Goal: Task Accomplishment & Management: Complete application form

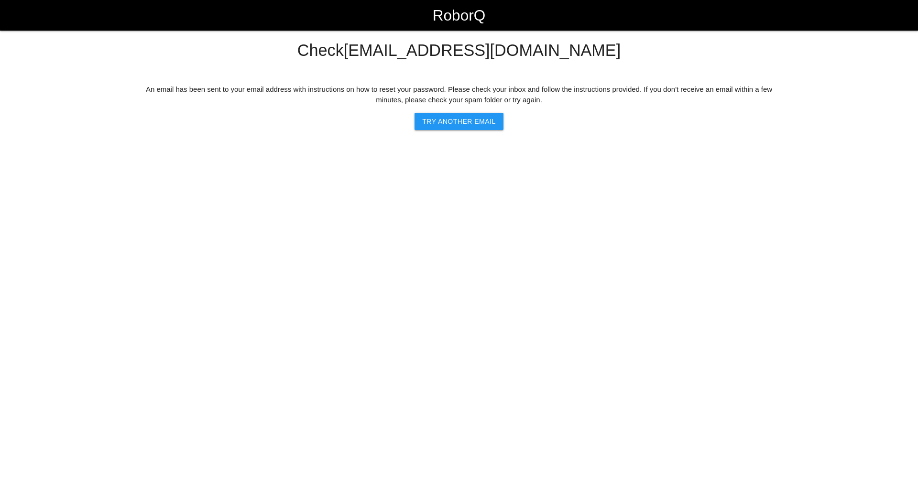
click at [13, 55] on div "Check [EMAIL_ADDRESS][DOMAIN_NAME] An email has been sent to your email address…" at bounding box center [459, 86] width 918 height 88
click at [203, 68] on div "Check [EMAIL_ADDRESS][DOMAIN_NAME] An email has been sent to your email address…" at bounding box center [459, 86] width 642 height 88
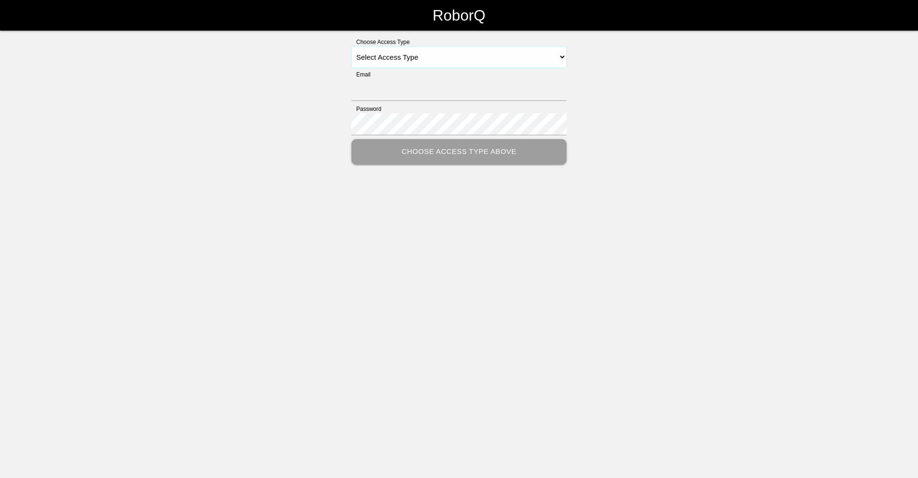
click at [564, 59] on select "Select Access Type Admin Customer Supervisor Worker" at bounding box center [458, 57] width 215 height 22
select select "Supervisor"
click at [351, 46] on select "Select Access Type Admin Customer Supervisor Worker" at bounding box center [458, 57] width 215 height 22
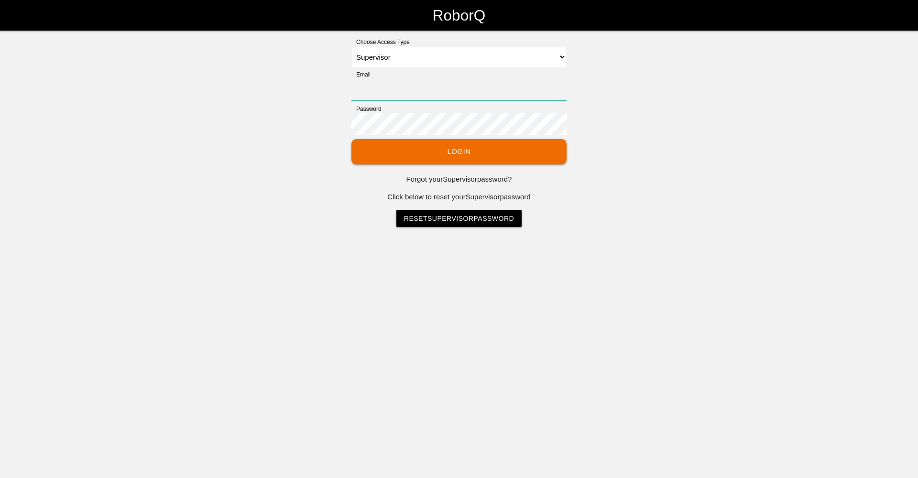
click at [380, 91] on input "Email" at bounding box center [458, 90] width 215 height 22
type input "[EMAIL_ADDRESS][DOMAIN_NAME]"
click at [460, 154] on button "Login" at bounding box center [458, 151] width 215 height 25
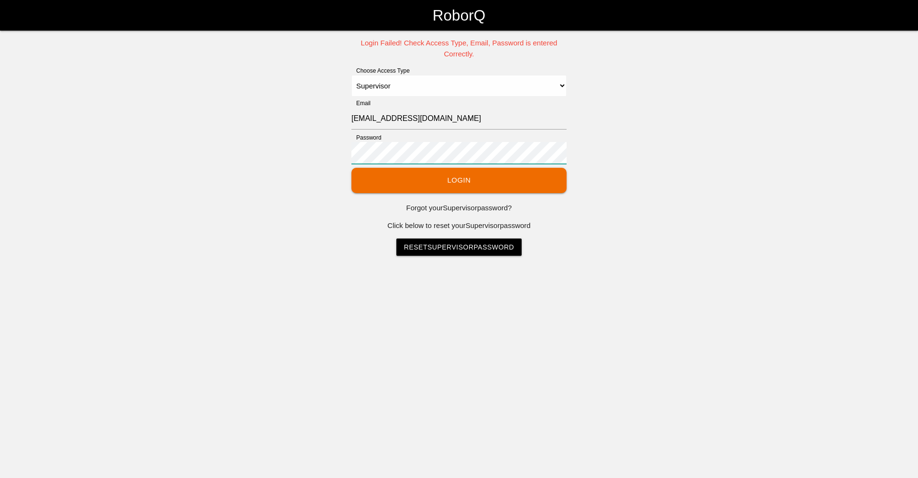
click at [344, 158] on div "Login Failed! Check Access Type, Email, Password is entered Correctly. Choose A…" at bounding box center [459, 147] width 918 height 218
click at [448, 182] on button "Login" at bounding box center [458, 180] width 215 height 25
click at [475, 115] on input "[EMAIL_ADDRESS][DOMAIN_NAME]" at bounding box center [458, 119] width 215 height 22
click at [359, 119] on input "Email" at bounding box center [458, 119] width 215 height 22
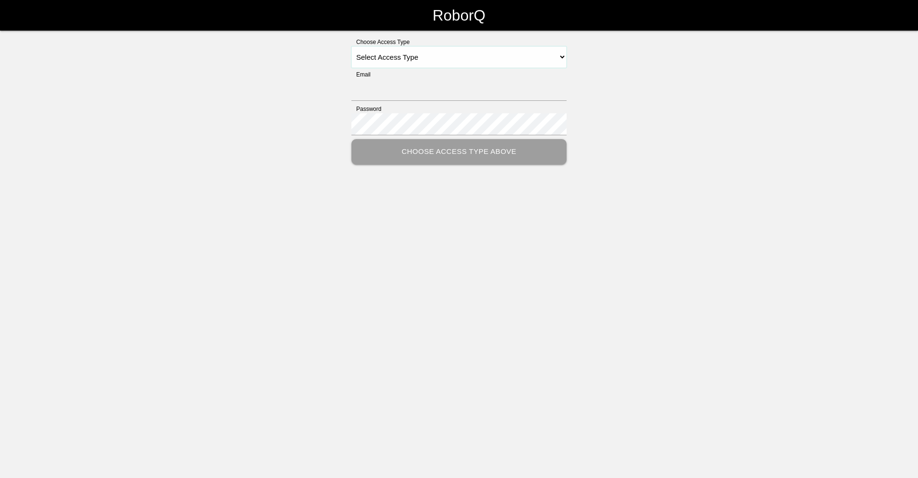
click at [561, 59] on select "Select Access Type Admin Customer Supervisor Worker" at bounding box center [458, 57] width 215 height 22
select select "Supervisor"
click at [351, 46] on select "Select Access Type Admin Customer Supervisor Worker" at bounding box center [458, 57] width 215 height 22
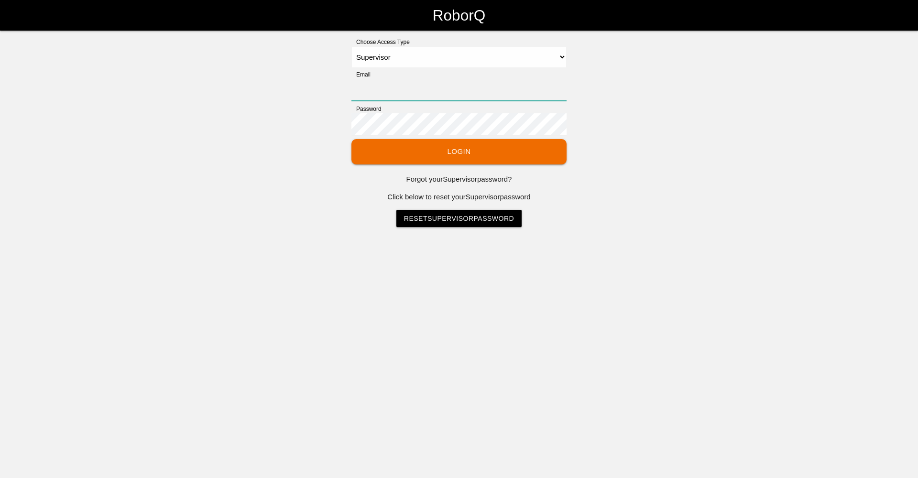
click at [381, 88] on input "Email" at bounding box center [458, 90] width 215 height 22
click at [258, 108] on div "Choose Access Type Select Access Type Admin Customer Supervisor Worker Email Pa…" at bounding box center [459, 132] width 918 height 189
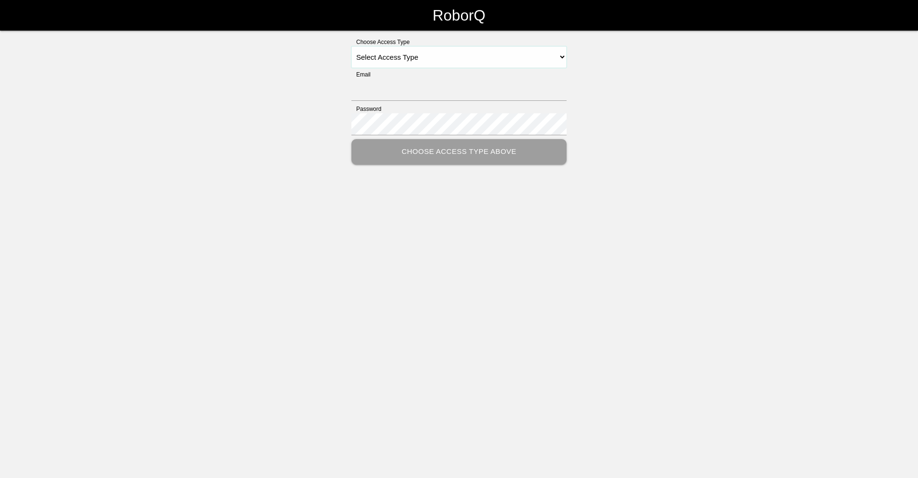
click at [560, 57] on select "Select Access Type Admin Customer Supervisor Worker" at bounding box center [458, 57] width 215 height 22
select select "Supervisor"
click at [351, 46] on select "Select Access Type Admin Customer Supervisor Worker" at bounding box center [458, 57] width 215 height 22
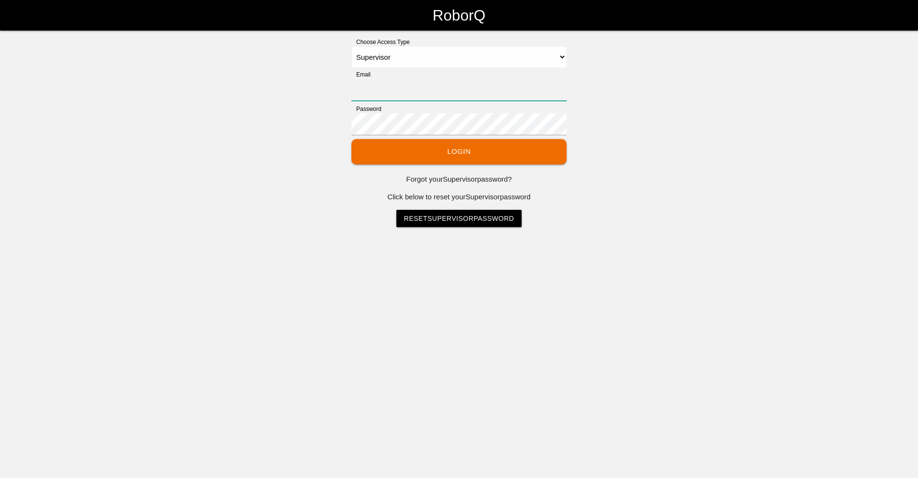
click at [373, 94] on input "Email" at bounding box center [458, 90] width 215 height 22
type input "[EMAIL_ADDRESS][DOMAIN_NAME]"
click at [351, 139] on button "Login" at bounding box center [458, 151] width 215 height 25
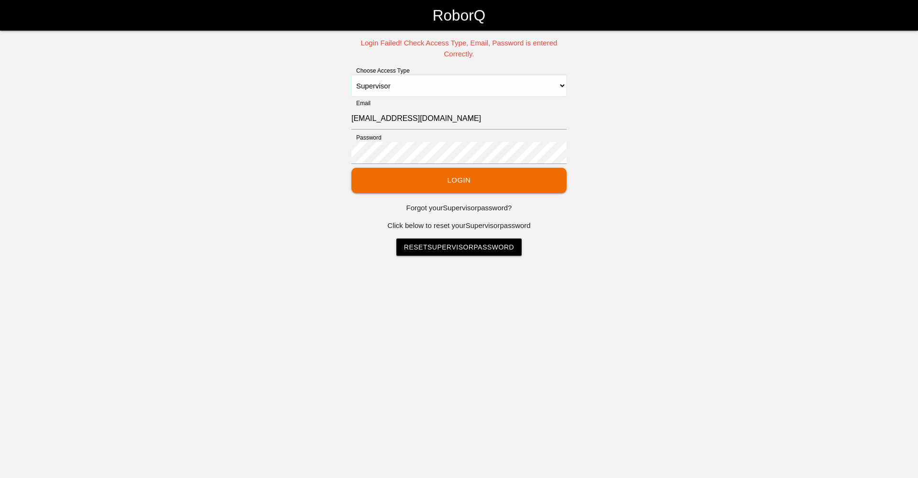
click at [561, 86] on select "Select Access Type Admin Customer Supervisor Worker" at bounding box center [458, 86] width 215 height 22
select select "Worker"
click at [351, 75] on select "Select Access Type Admin Customer Supervisor Worker" at bounding box center [458, 86] width 215 height 22
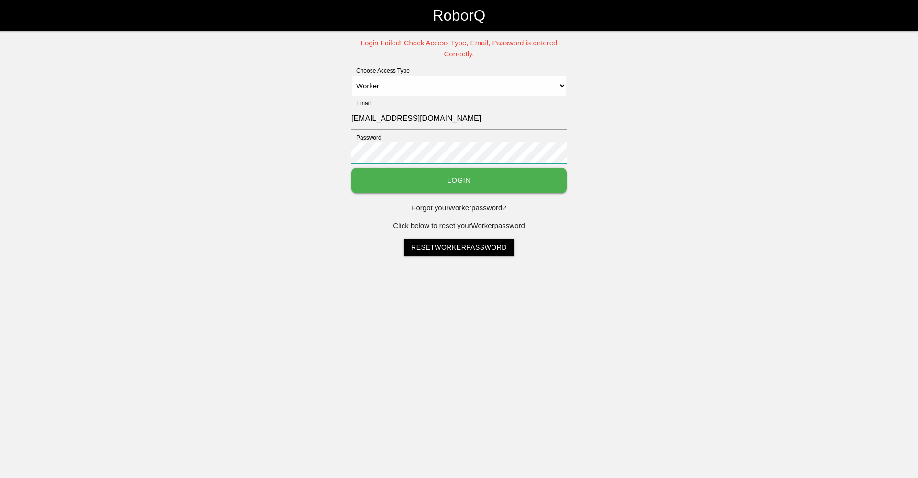
click at [351, 168] on button "Login" at bounding box center [458, 180] width 215 height 25
click at [456, 183] on button "Login" at bounding box center [458, 180] width 215 height 25
click at [455, 247] on link "Reset Worker Password" at bounding box center [458, 247] width 111 height 17
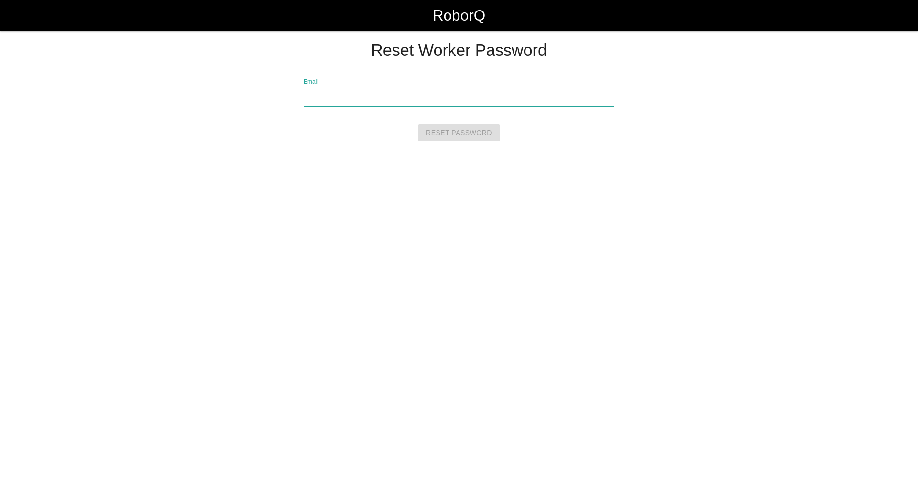
click at [348, 99] on input "Email" at bounding box center [459, 95] width 311 height 22
type input "[EMAIL_ADDRESS][DOMAIN_NAME]"
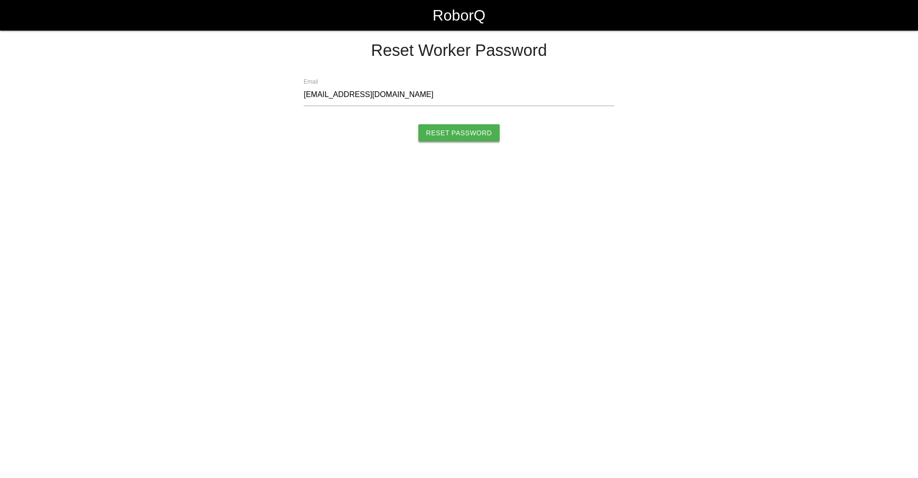
click at [455, 128] on input "Reset Password" at bounding box center [458, 132] width 81 height 17
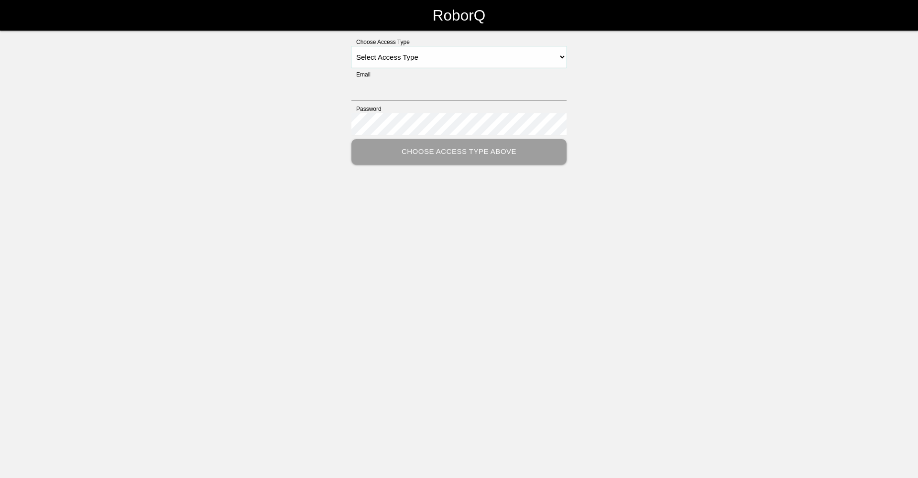
click at [564, 58] on select "Select Access Type Admin Customer Supervisor Worker" at bounding box center [458, 57] width 215 height 22
select select "Worker"
click at [351, 46] on select "Select Access Type Admin Customer Supervisor Worker" at bounding box center [458, 57] width 215 height 22
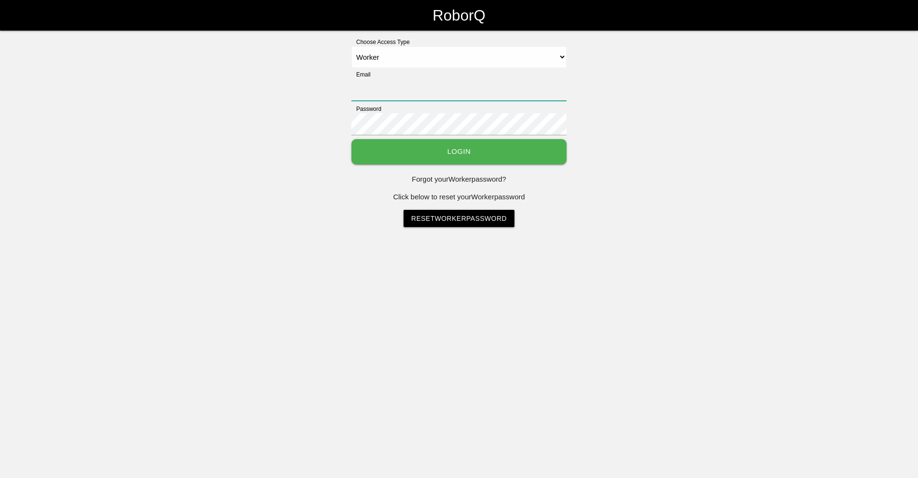
click at [368, 94] on input "Email" at bounding box center [458, 90] width 215 height 22
type input "[EMAIL_ADDRESS][DOMAIN_NAME]"
click at [447, 150] on button "Login" at bounding box center [458, 151] width 215 height 25
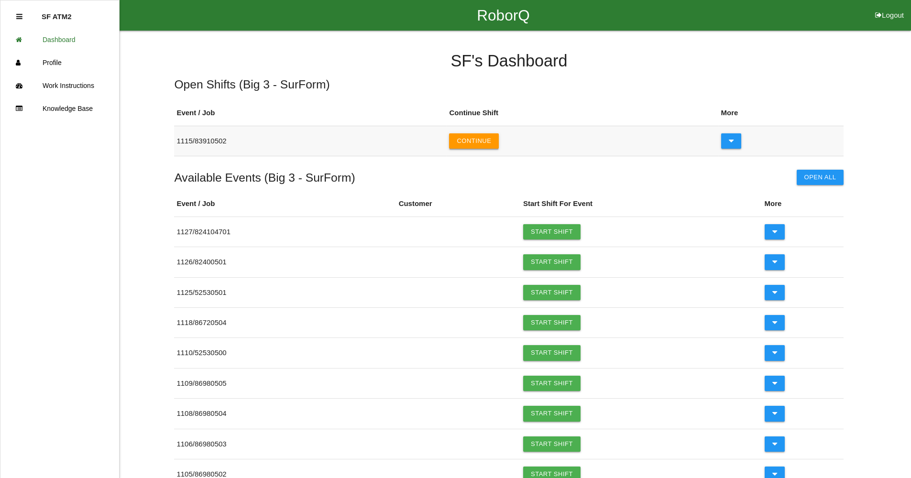
click at [486, 143] on button "Continue" at bounding box center [474, 140] width 50 height 15
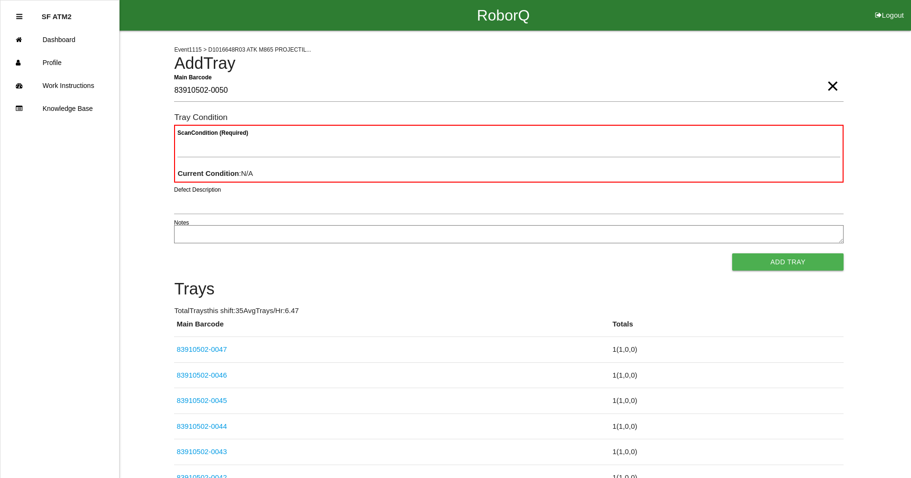
type Barcode "83910502-0050"
type Condition "goo"
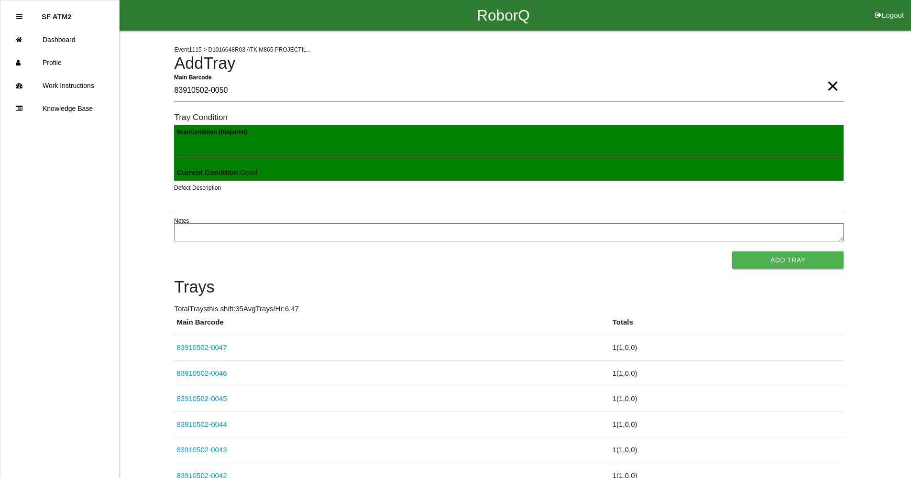
click at [732, 251] on button "Add Tray" at bounding box center [787, 259] width 111 height 17
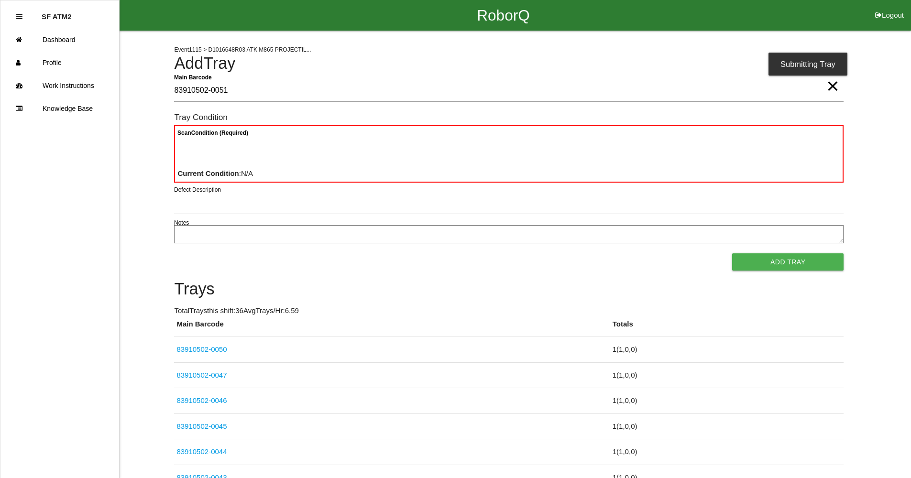
type Barcode "83910502-0051"
type Condition "goo"
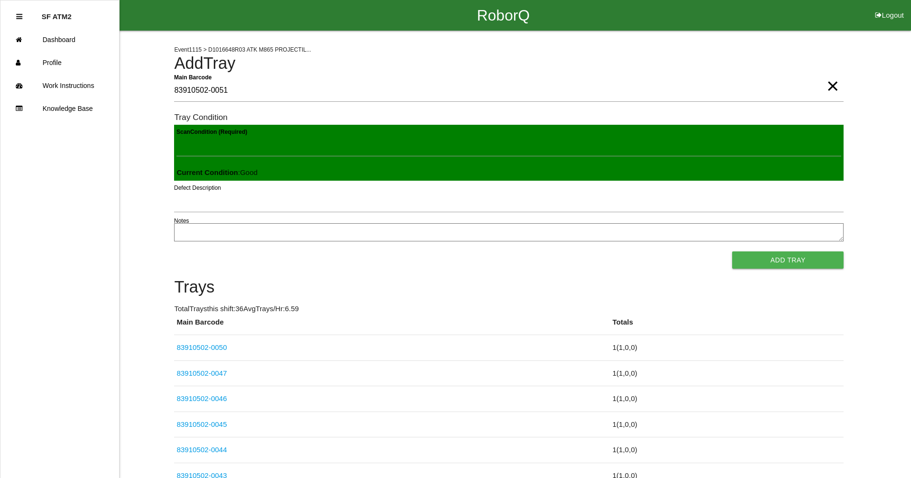
click at [732, 251] on button "Add Tray" at bounding box center [787, 259] width 111 height 17
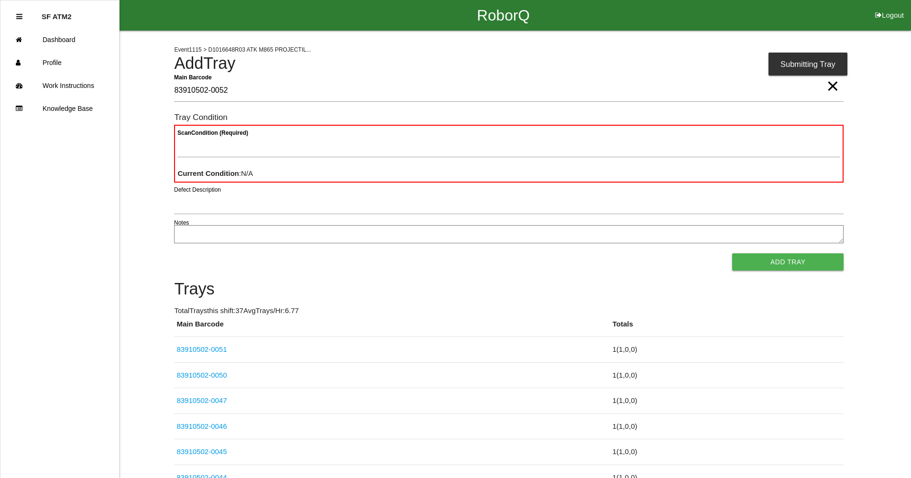
type Barcode "83910502-0052"
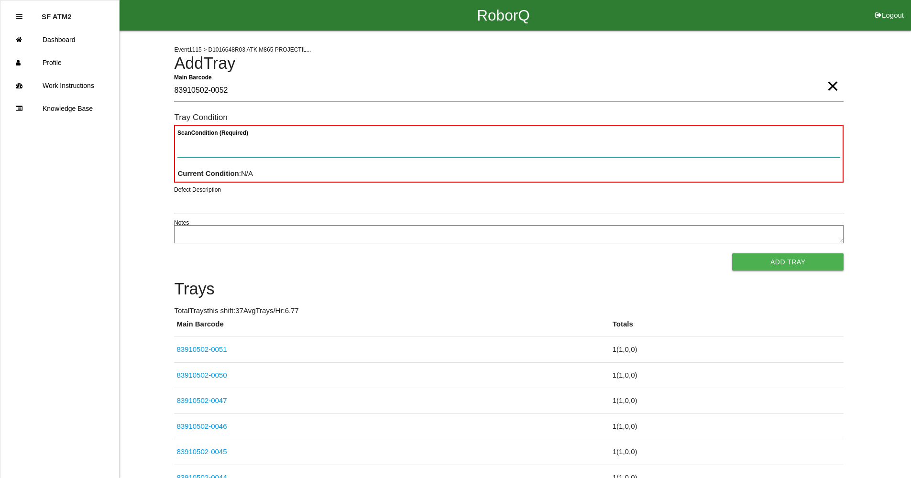
click at [227, 138] on Condition "Scan Condition (Required)" at bounding box center [508, 146] width 663 height 22
type Condition "goo"
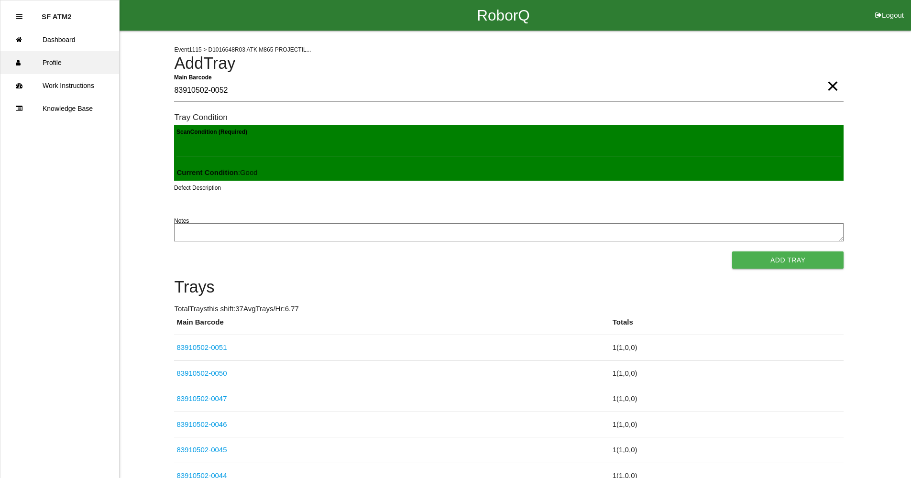
click at [732, 251] on button "Add Tray" at bounding box center [787, 259] width 111 height 17
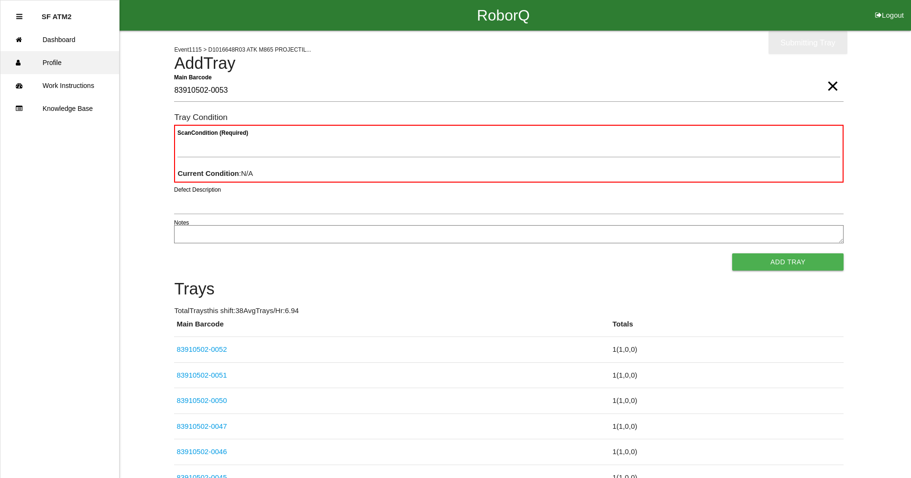
type Barcode "83910502-0053"
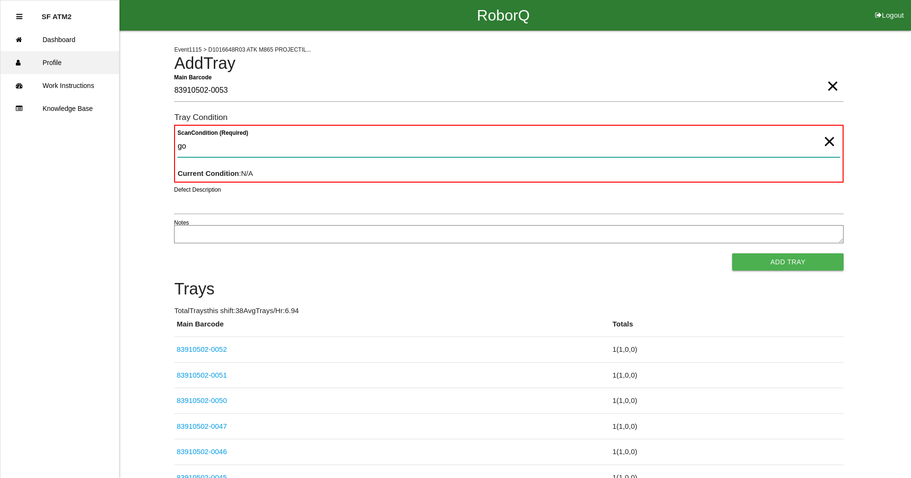
type Condition "goo"
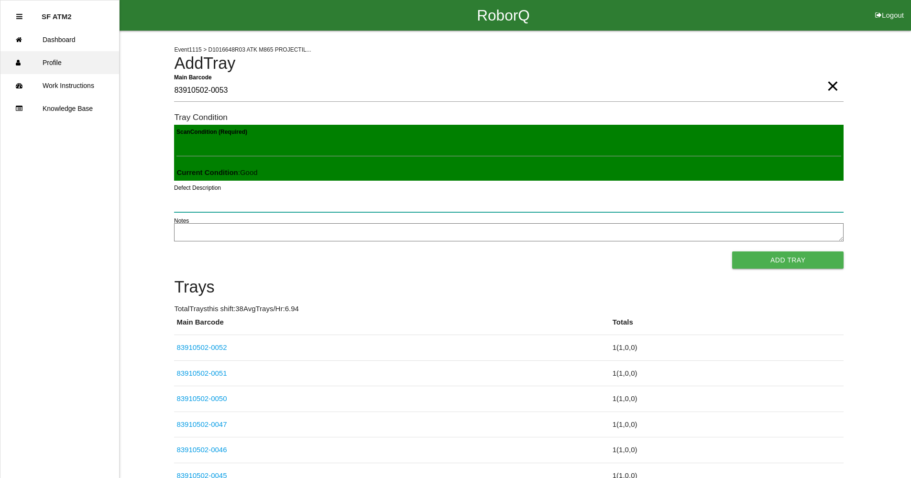
click at [732, 251] on button "Add Tray" at bounding box center [787, 259] width 111 height 17
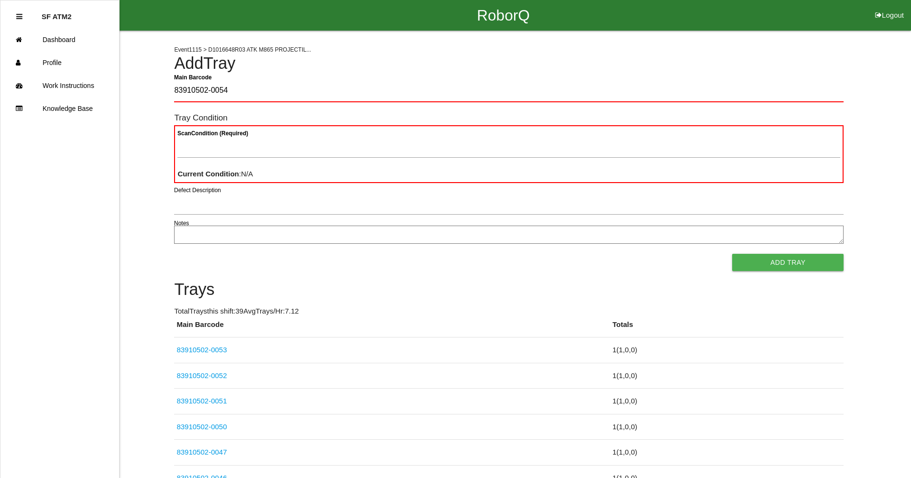
type Barcode "83910502-0054"
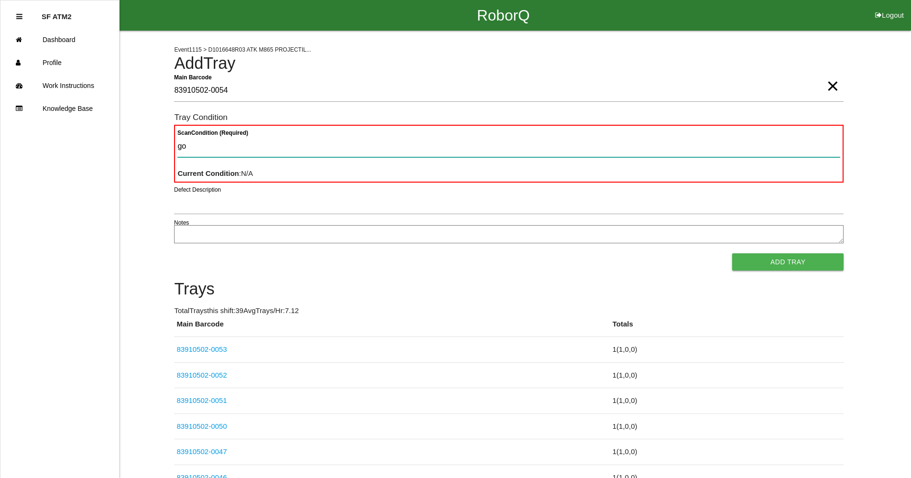
type Condition "goo"
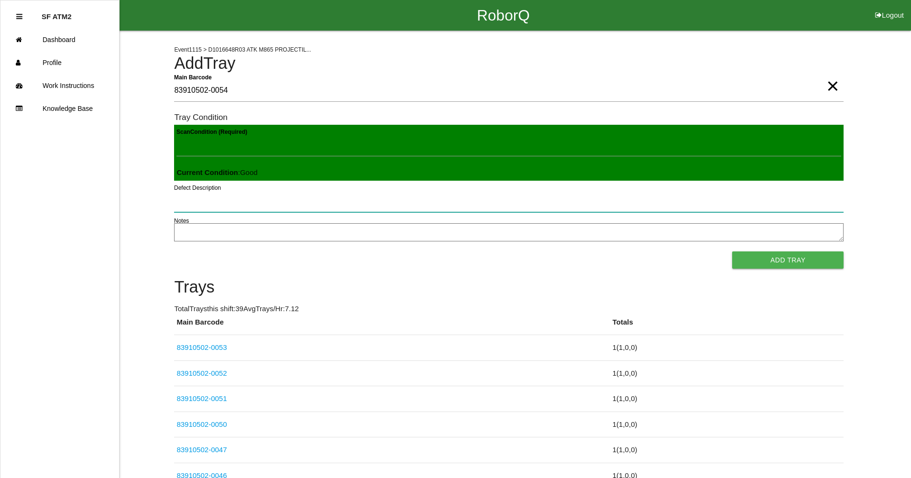
click at [732, 251] on button "Add Tray" at bounding box center [787, 259] width 111 height 17
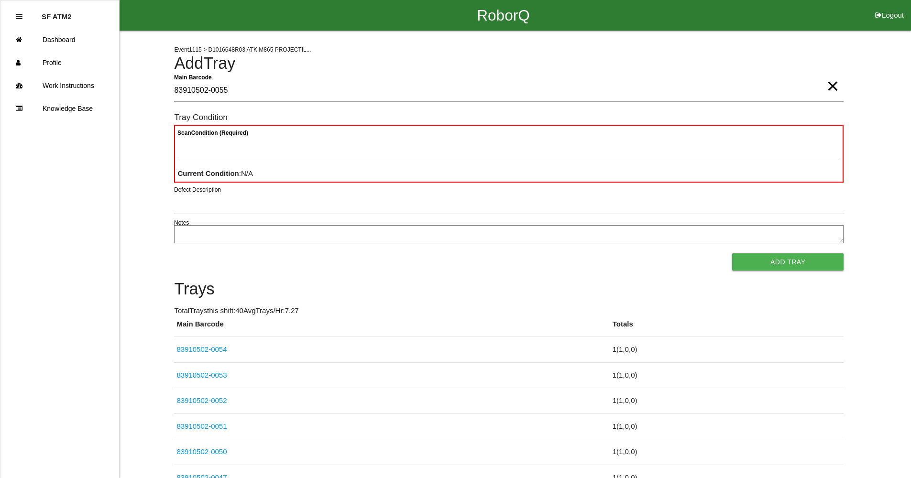
type Barcode "83910502-0055"
type Condition "goo"
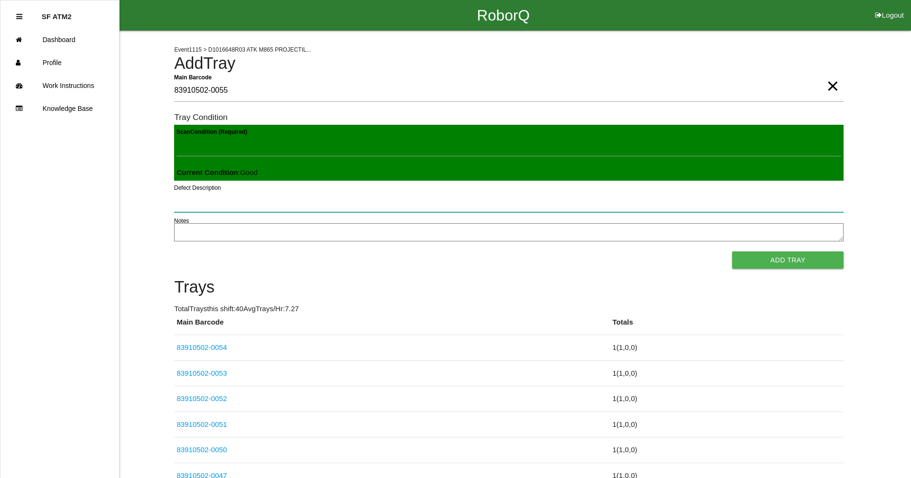
click at [732, 251] on button "Add Tray" at bounding box center [787, 259] width 111 height 17
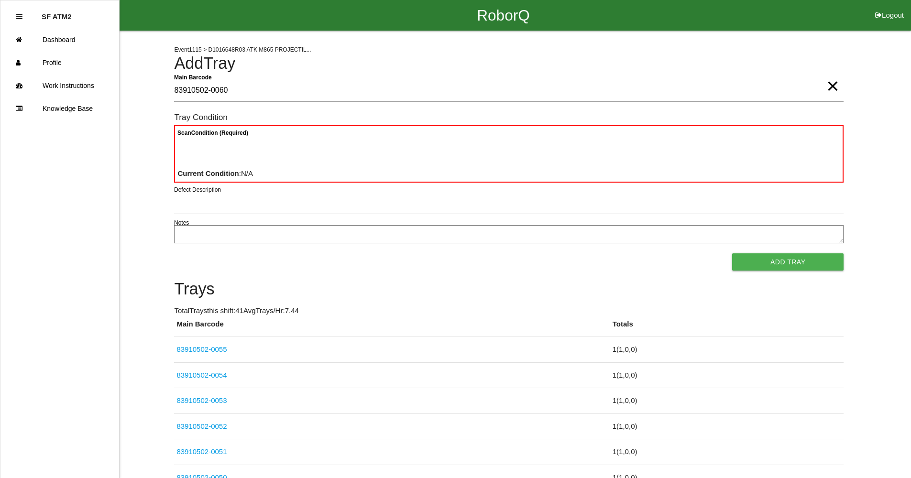
type Barcode "83910502-0060"
type Condition "goo"
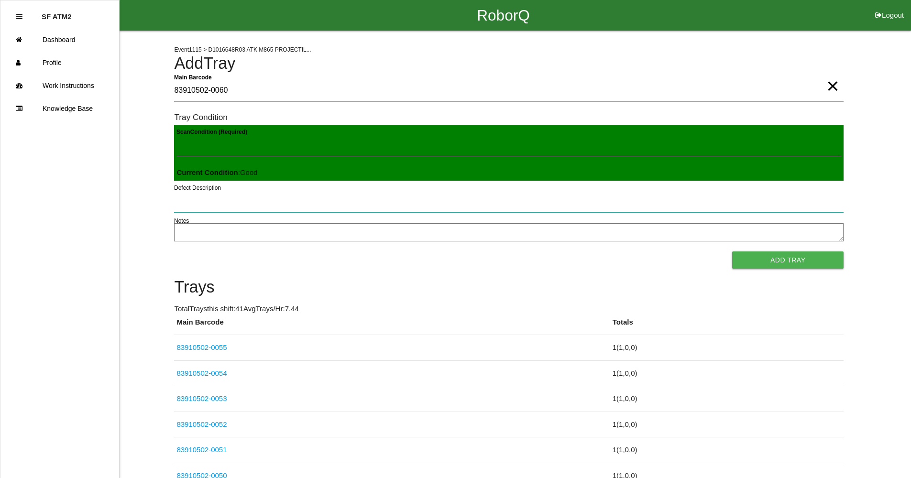
click at [732, 251] on button "Add Tray" at bounding box center [787, 259] width 111 height 17
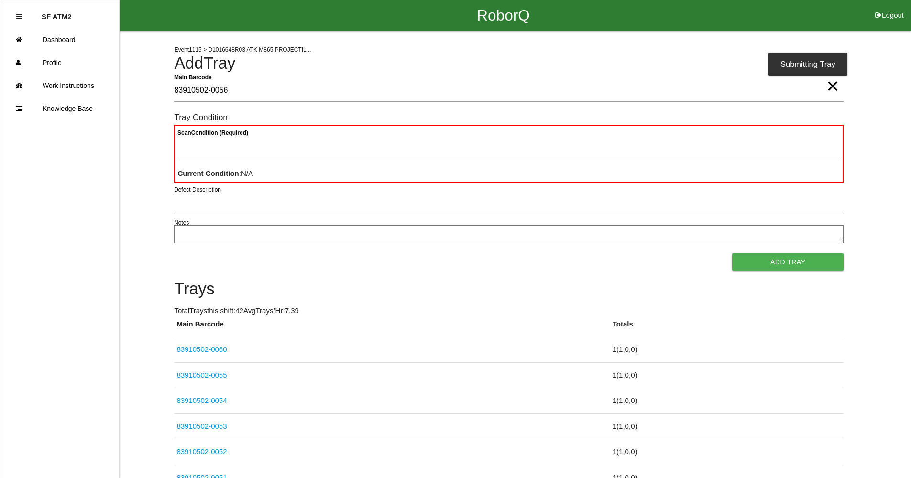
type Barcode "83910502-0056"
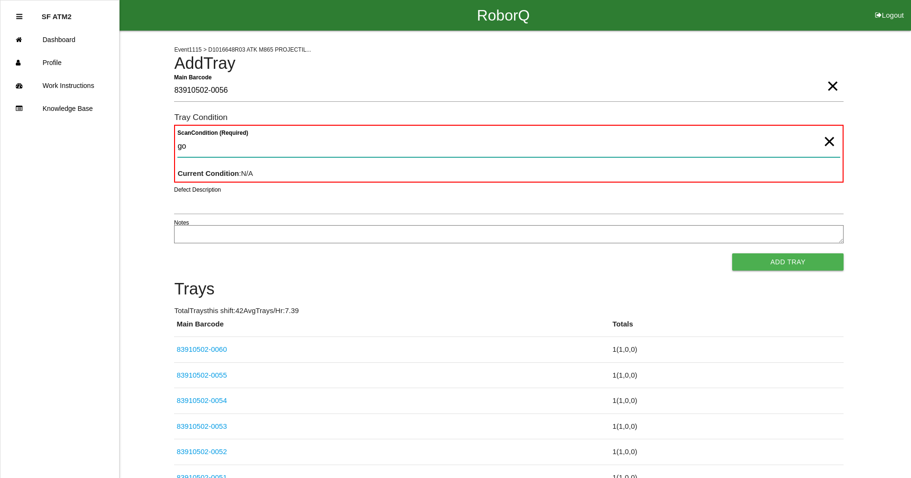
type Condition "goo"
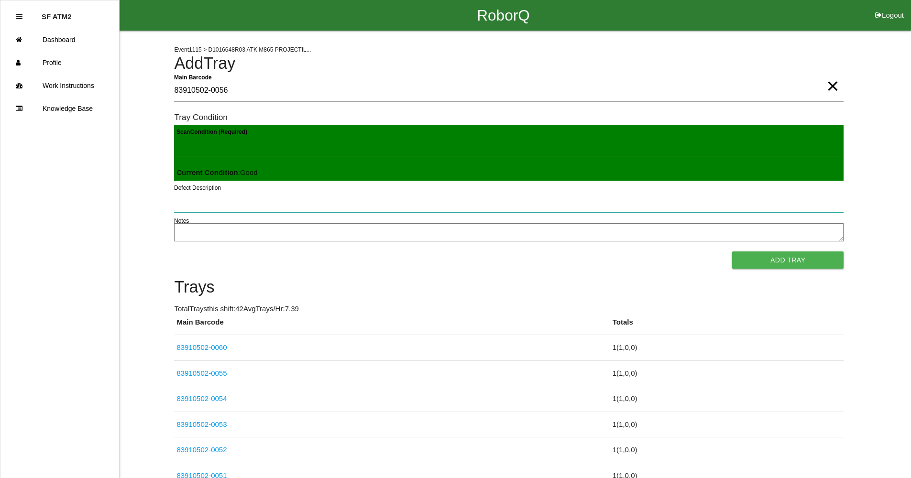
click at [732, 251] on button "Add Tray" at bounding box center [787, 259] width 111 height 17
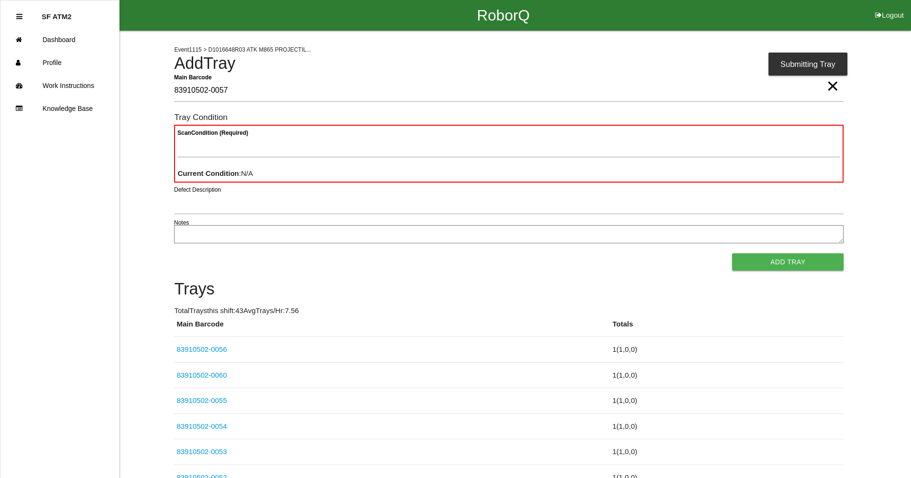
type Barcode "83910502-0057"
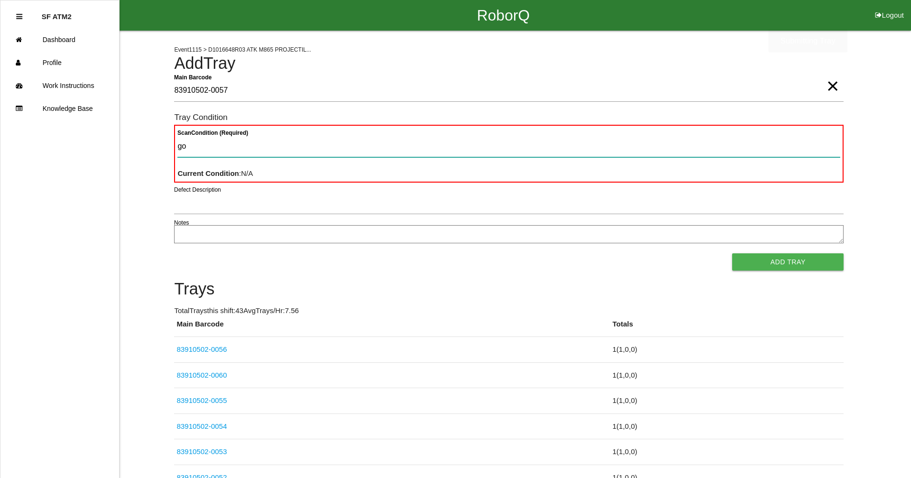
type Condition "goo"
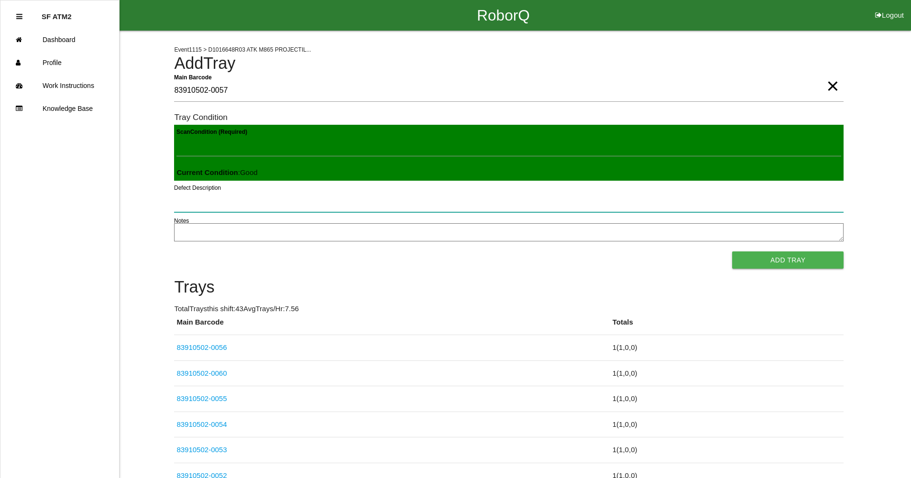
click at [732, 251] on button "Add Tray" at bounding box center [787, 259] width 111 height 17
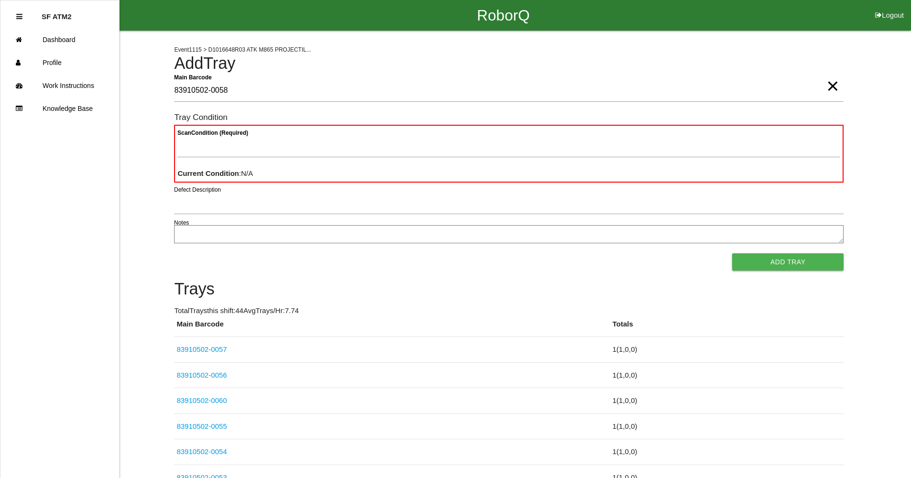
type Barcode "83910502-0058"
type Condition "goo"
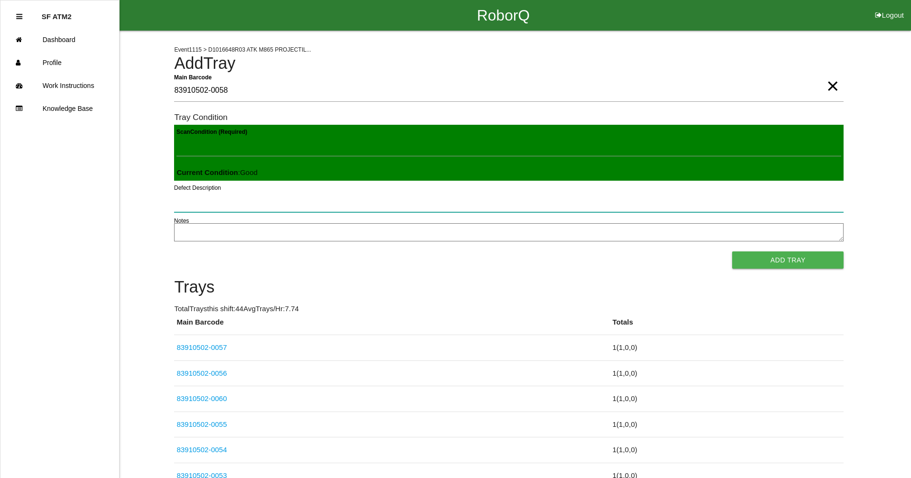
click at [732, 251] on button "Add Tray" at bounding box center [787, 259] width 111 height 17
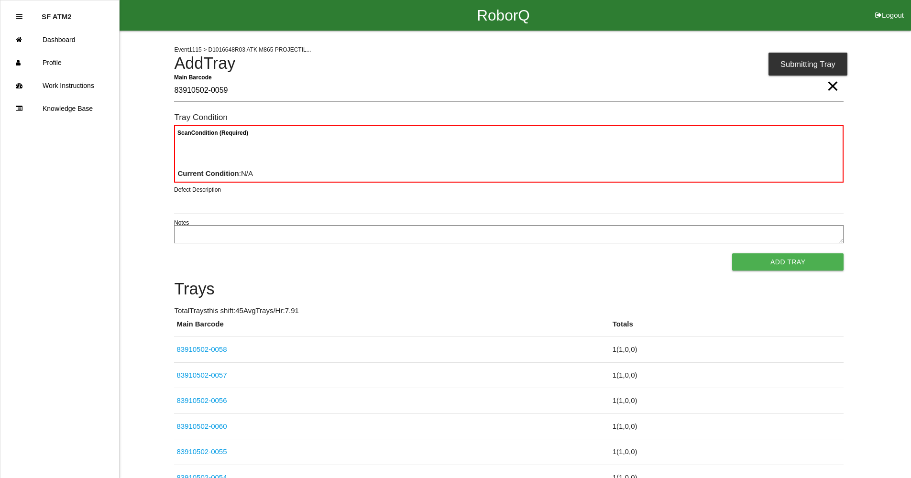
type Barcode "83910502-0059"
type Condition "goo"
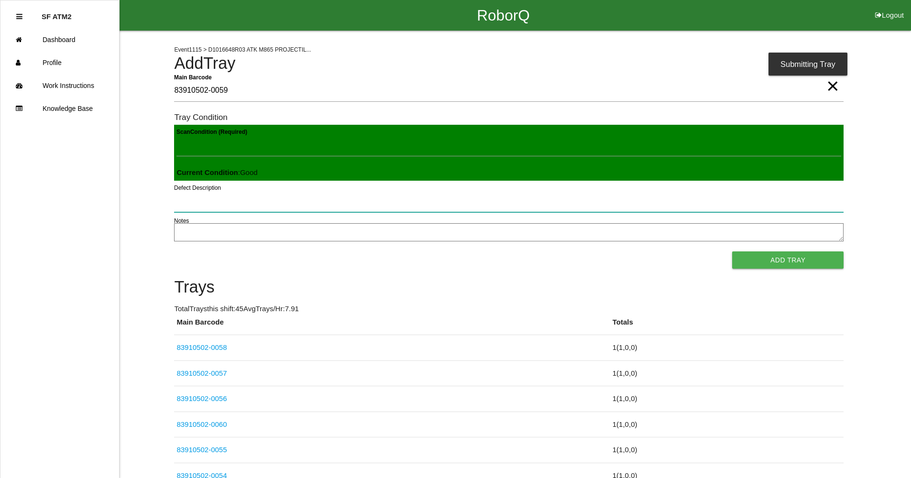
click at [732, 251] on button "Add Tray" at bounding box center [787, 259] width 111 height 17
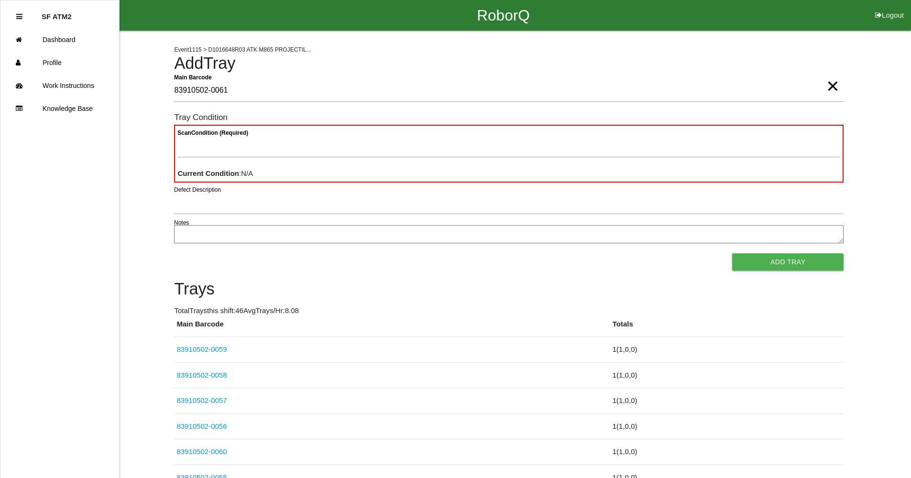
type Barcode "83910502-0061"
type Condition "goo"
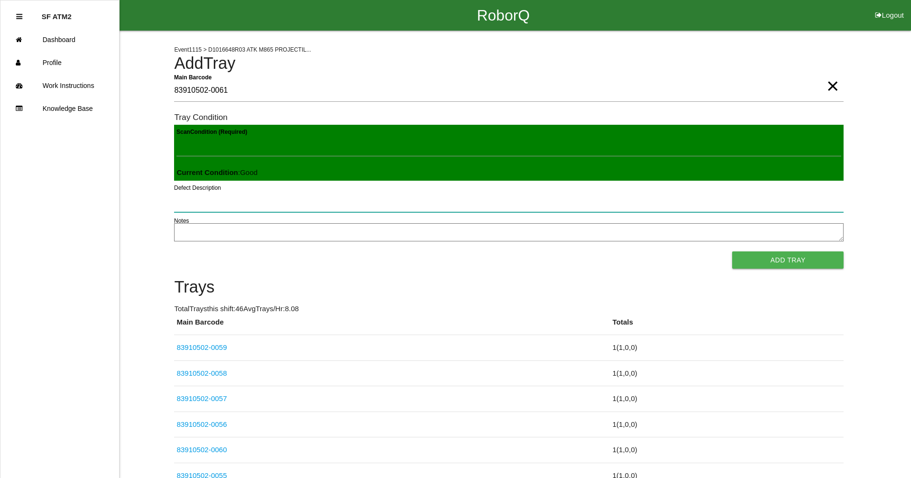
click at [732, 251] on button "Add Tray" at bounding box center [787, 259] width 111 height 17
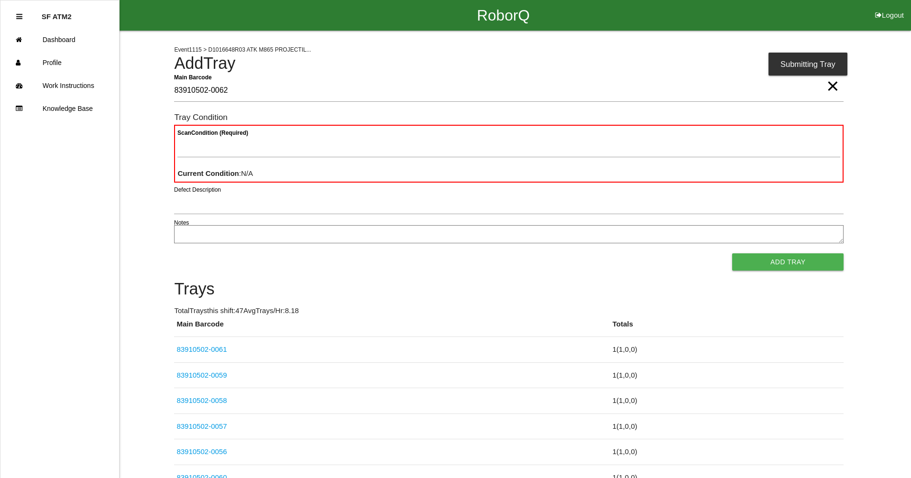
type Barcode "83910502-0062"
type Condition "goo"
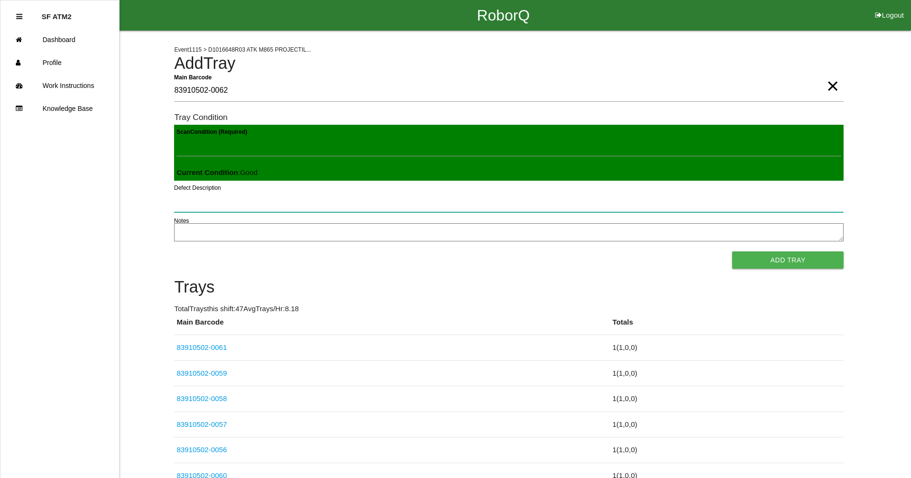
click at [732, 251] on button "Add Tray" at bounding box center [787, 259] width 111 height 17
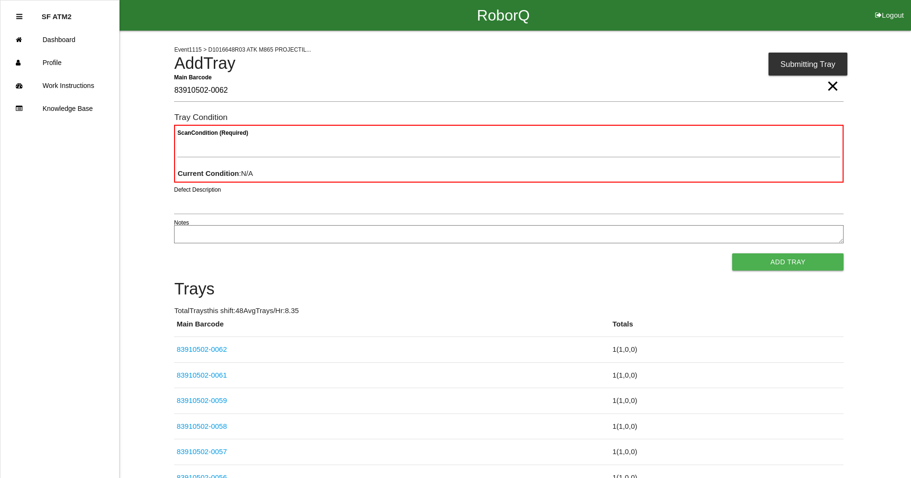
type Barcode "83910502-0062"
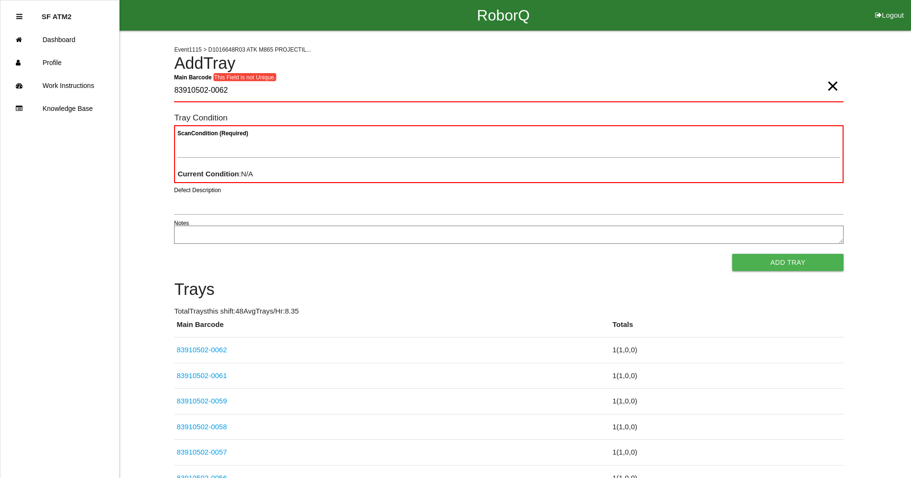
click at [831, 86] on span "×" at bounding box center [832, 76] width 12 height 19
click at [827, 95] on Barcode "Main Barcode" at bounding box center [508, 91] width 669 height 22
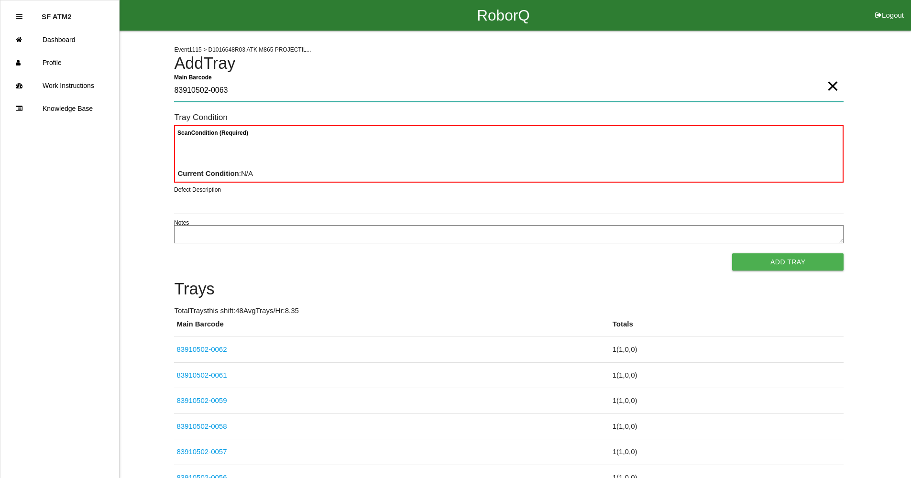
type Barcode "83910502-0063"
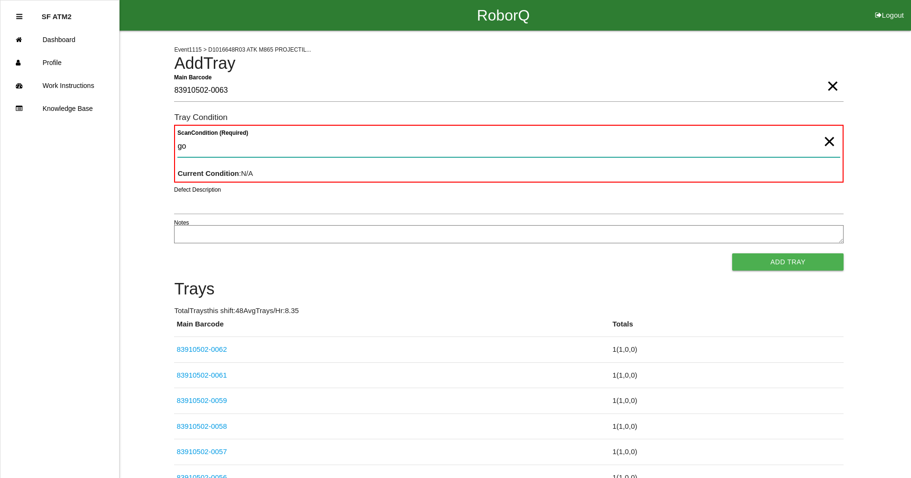
type Condition "goo"
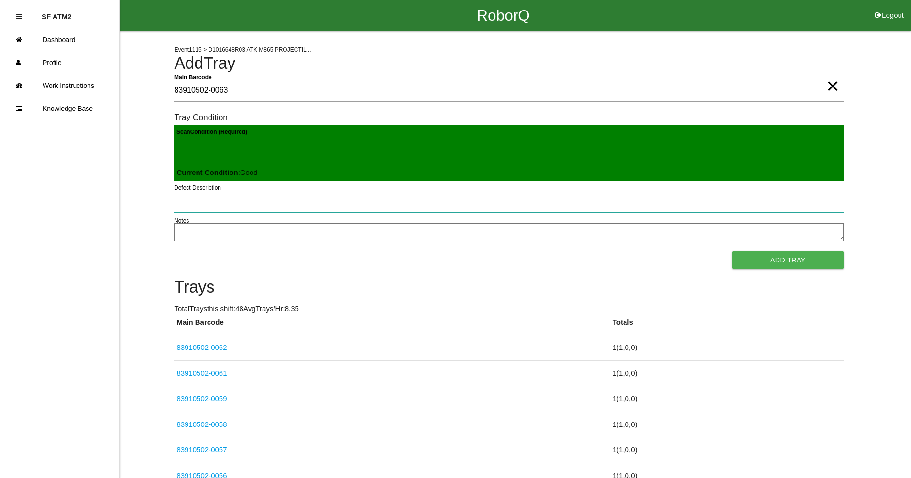
click at [732, 251] on button "Add Tray" at bounding box center [787, 259] width 111 height 17
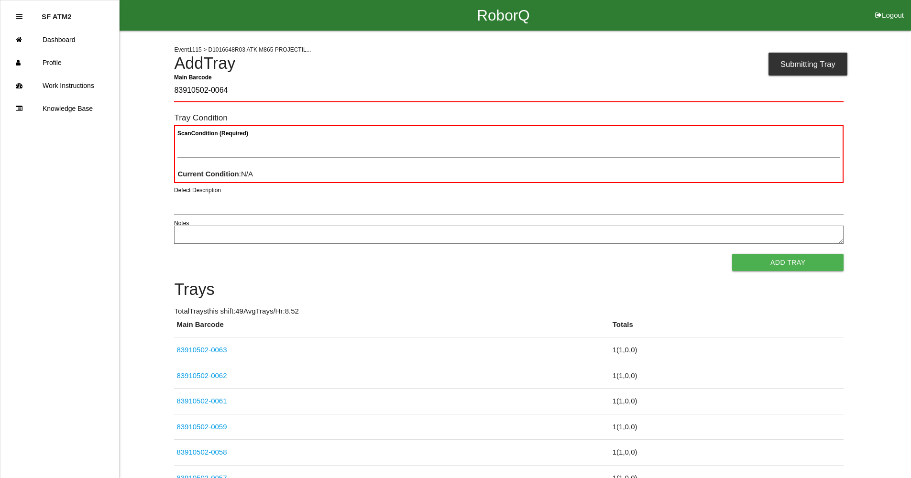
type Barcode "83910502-0064"
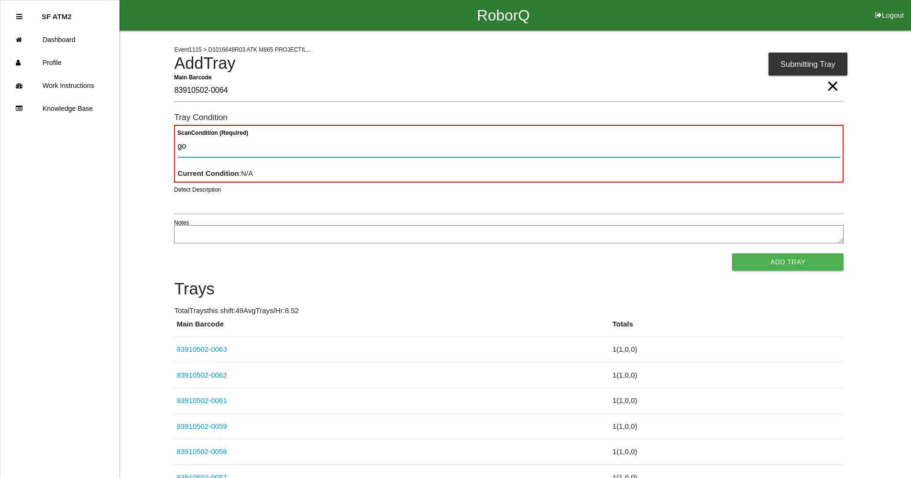
type Condition "goo"
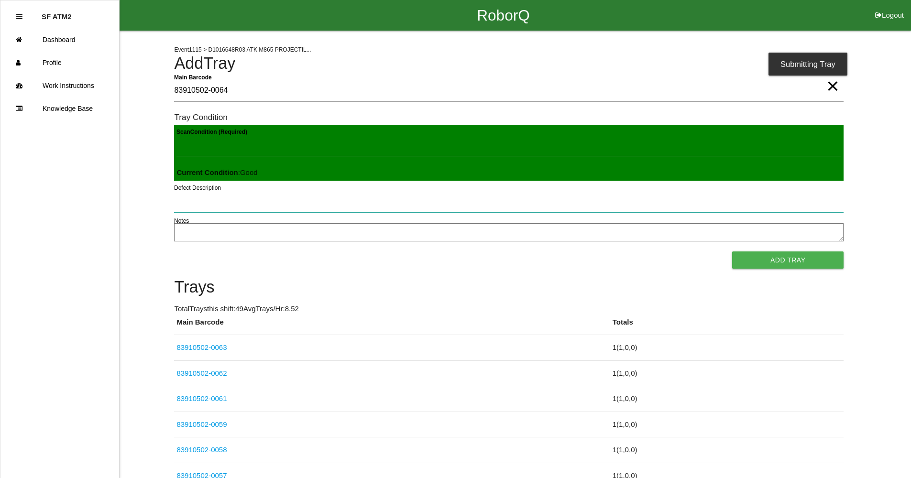
click at [732, 251] on button "Add Tray" at bounding box center [787, 259] width 111 height 17
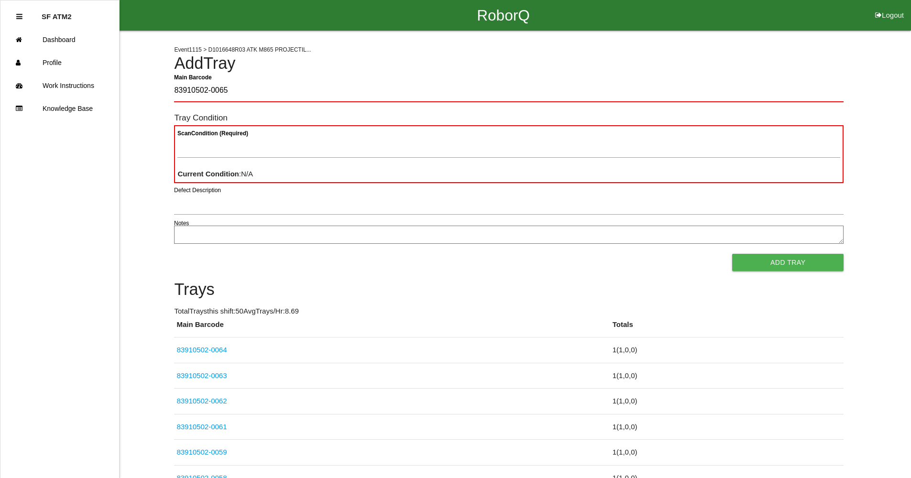
type Barcode "83910502-0065"
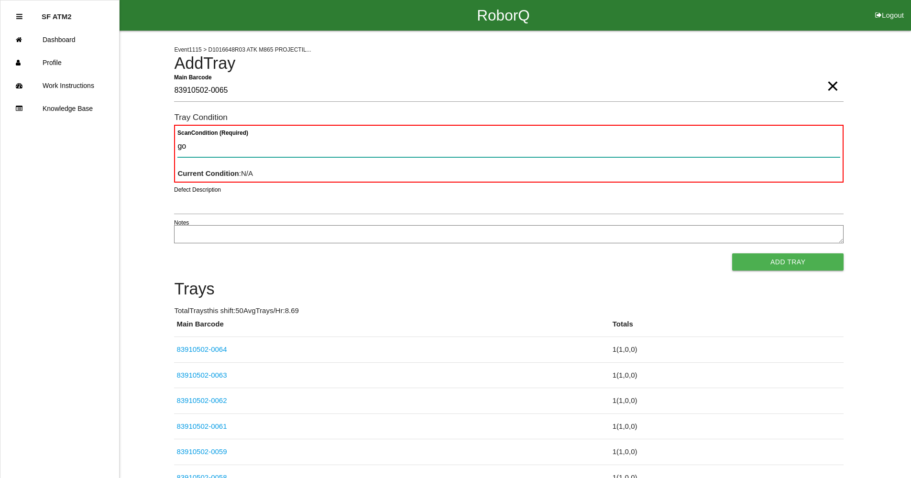
type Condition "goo"
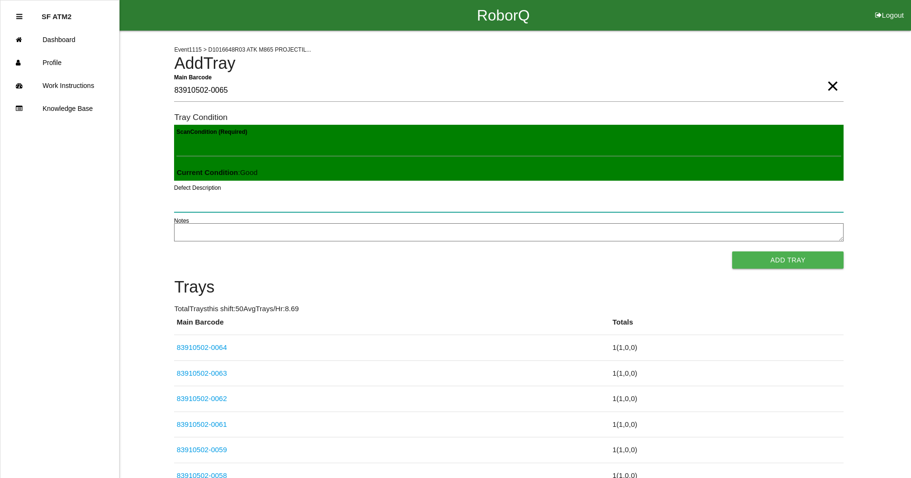
click at [732, 251] on button "Add Tray" at bounding box center [787, 259] width 111 height 17
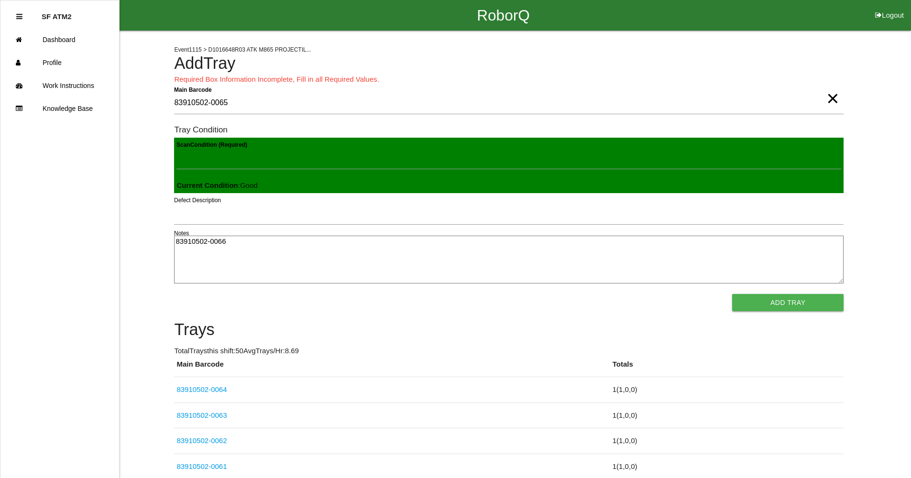
type textarea "83910502-0066"
click link "83910502-0064" at bounding box center [201, 389] width 50 height 8
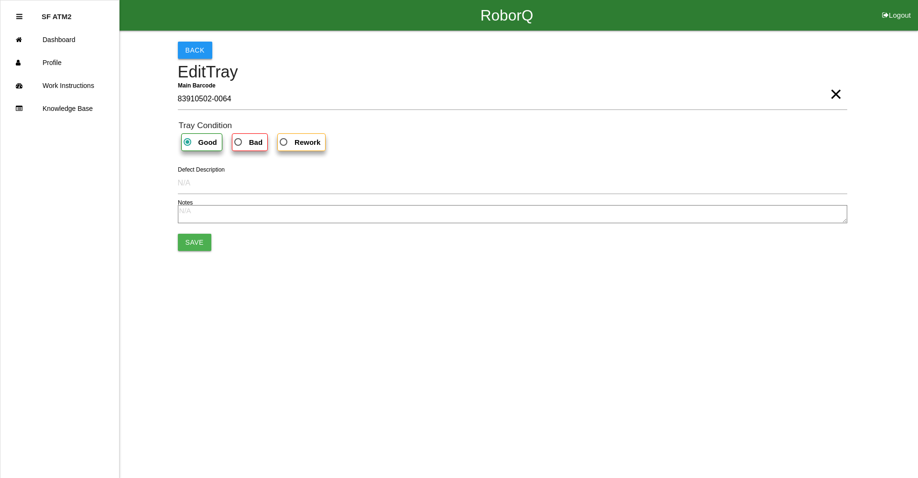
click at [193, 53] on button "Back" at bounding box center [195, 50] width 34 height 17
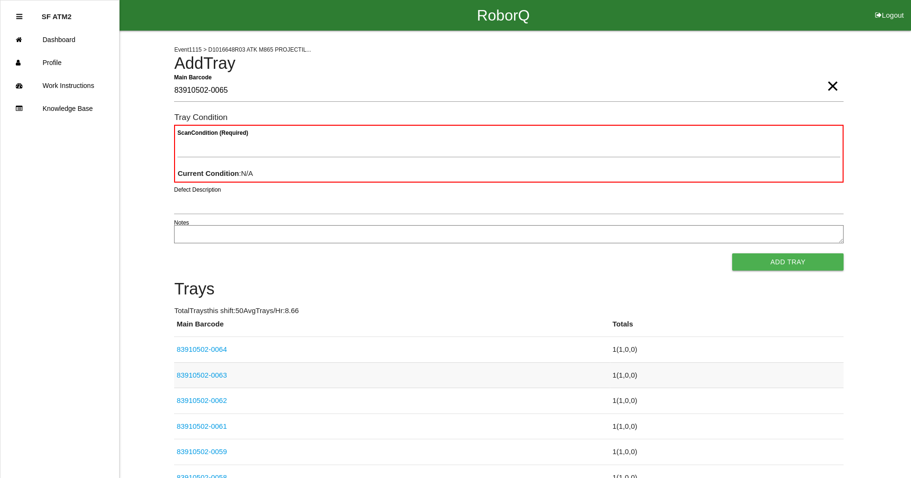
type Barcode "83910502-0065"
type Condition "goo"
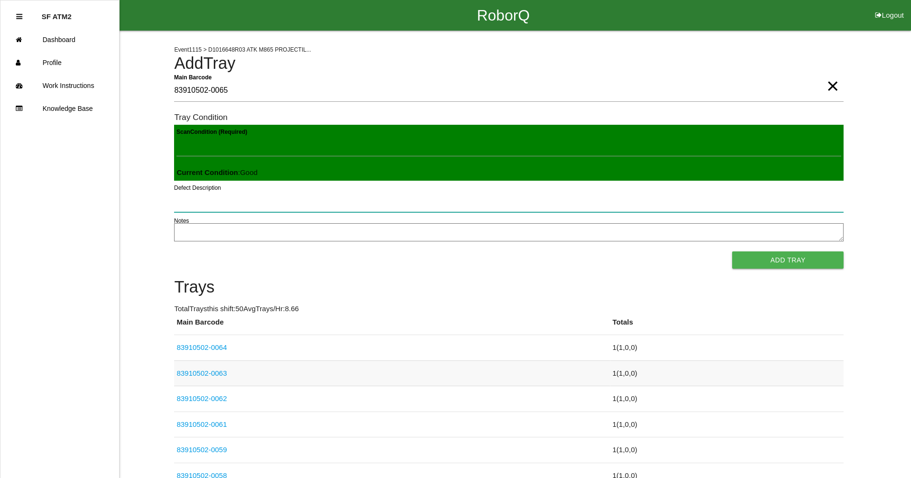
click at [732, 251] on button "Add Tray" at bounding box center [787, 259] width 111 height 17
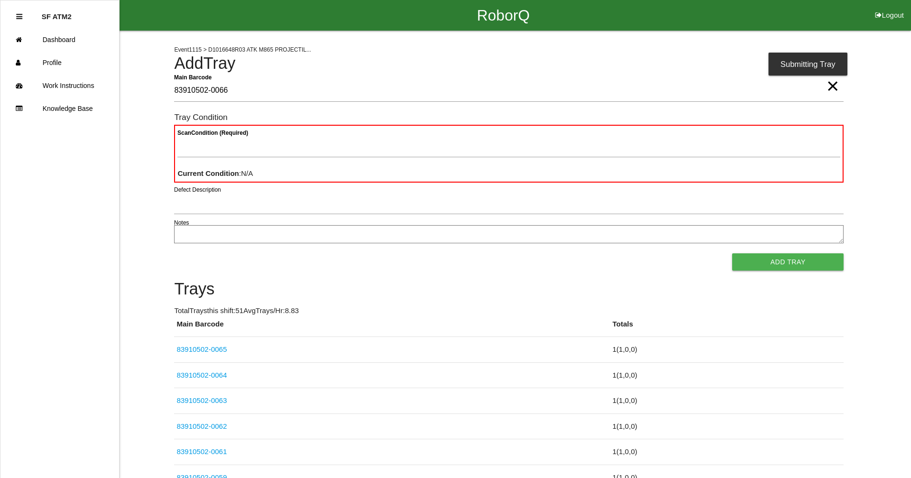
type Barcode "83910502-0066"
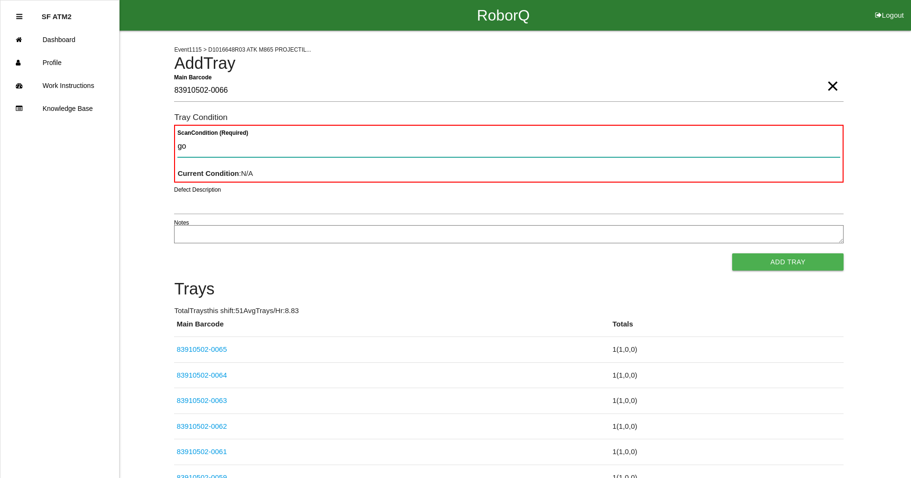
type Condition "goo"
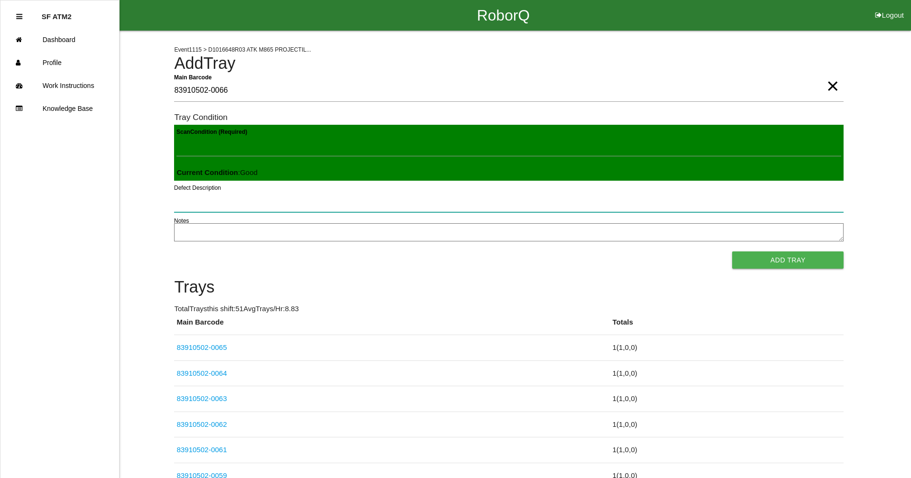
click at [732, 251] on button "Add Tray" at bounding box center [787, 259] width 111 height 17
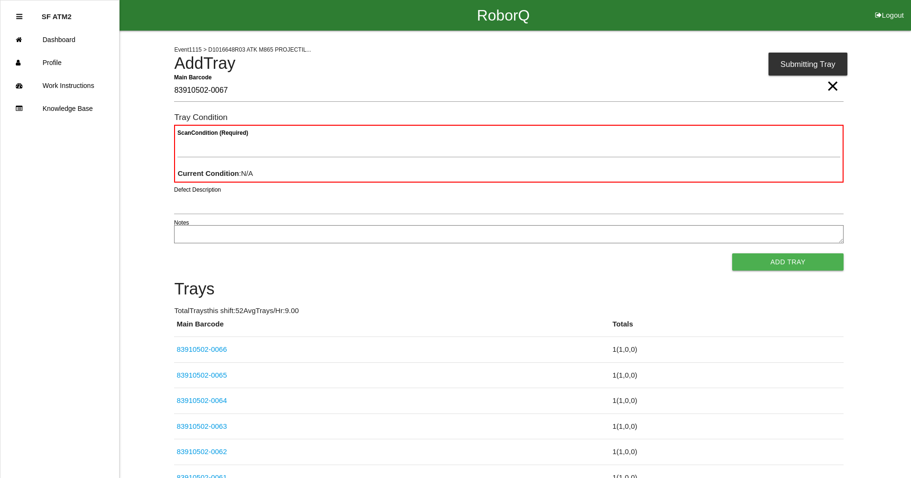
type Barcode "83910502-0067"
type Condition "goo"
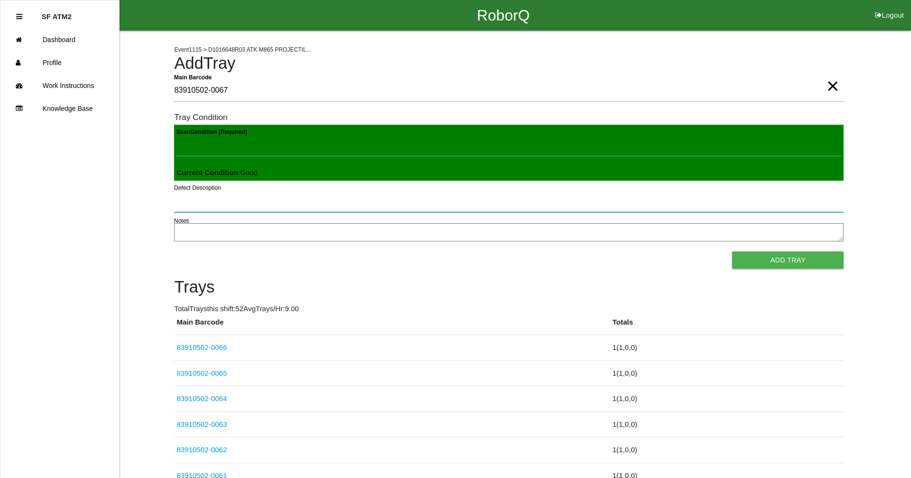
click at [732, 251] on button "Add Tray" at bounding box center [787, 259] width 111 height 17
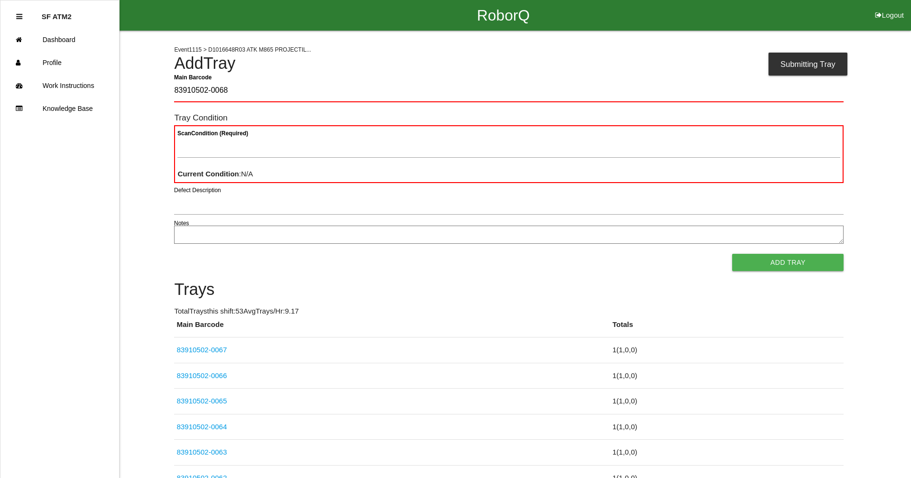
type Barcode "83910502-0068"
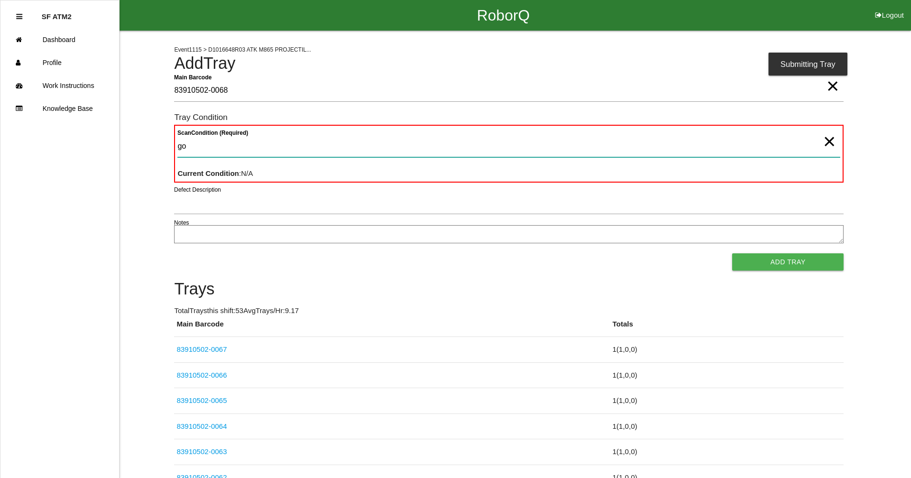
type Condition "goo"
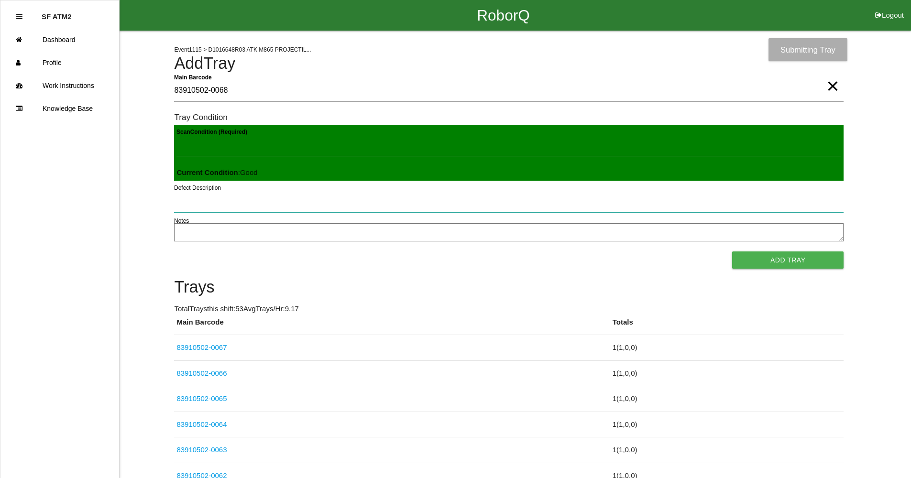
click at [732, 251] on button "Add Tray" at bounding box center [787, 259] width 111 height 17
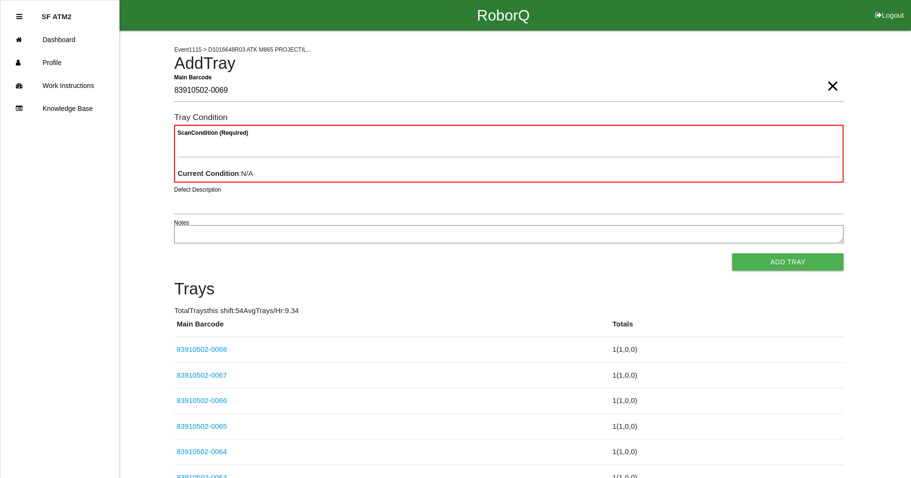
type Barcode "83910502-0069"
type Condition "goo"
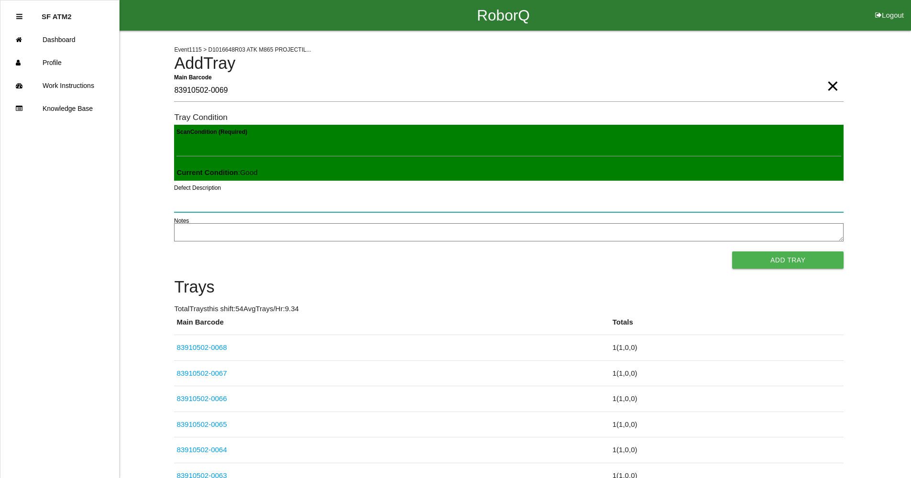
click at [732, 251] on button "Add Tray" at bounding box center [787, 259] width 111 height 17
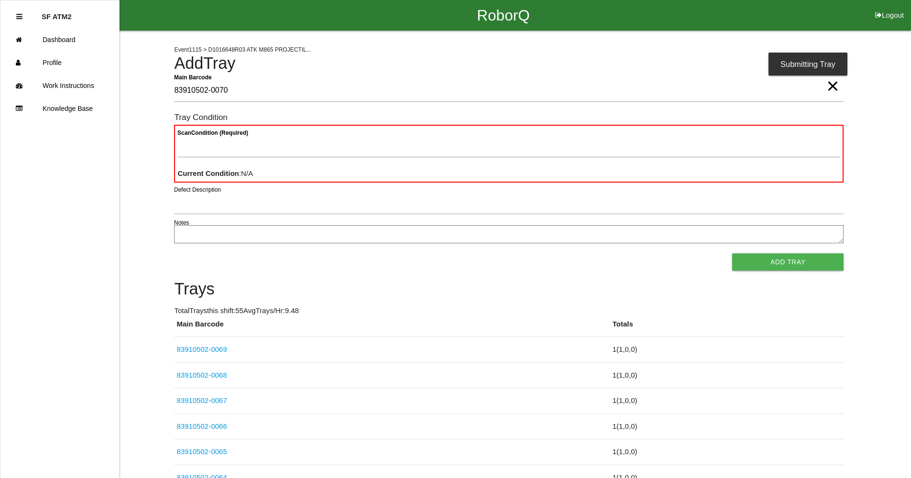
type Barcode "83910502-0070"
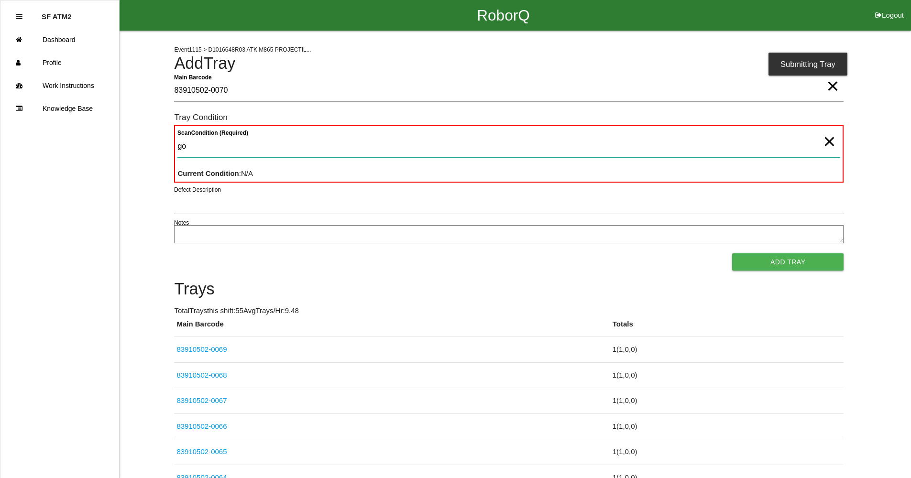
type Condition "goo"
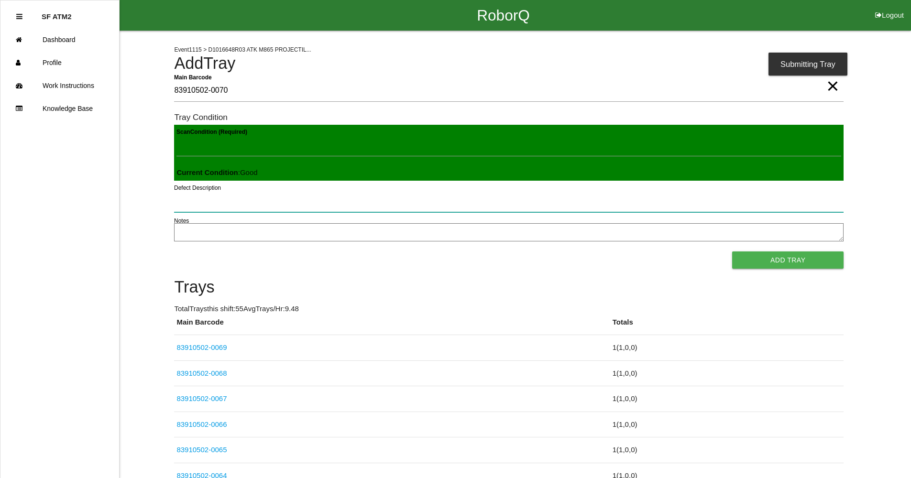
click at [732, 251] on button "Add Tray" at bounding box center [787, 259] width 111 height 17
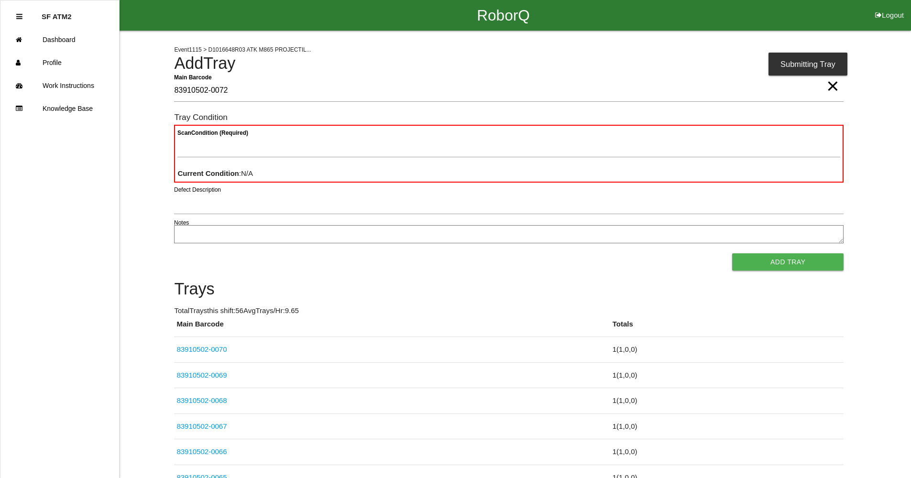
type Barcode "83910502-0072"
type Condition "goo"
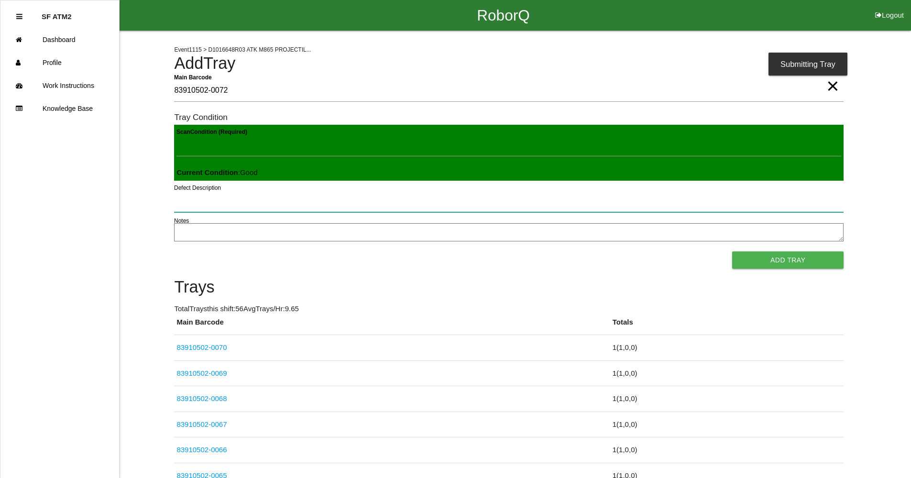
click button "Add Tray" at bounding box center [787, 259] width 111 height 17
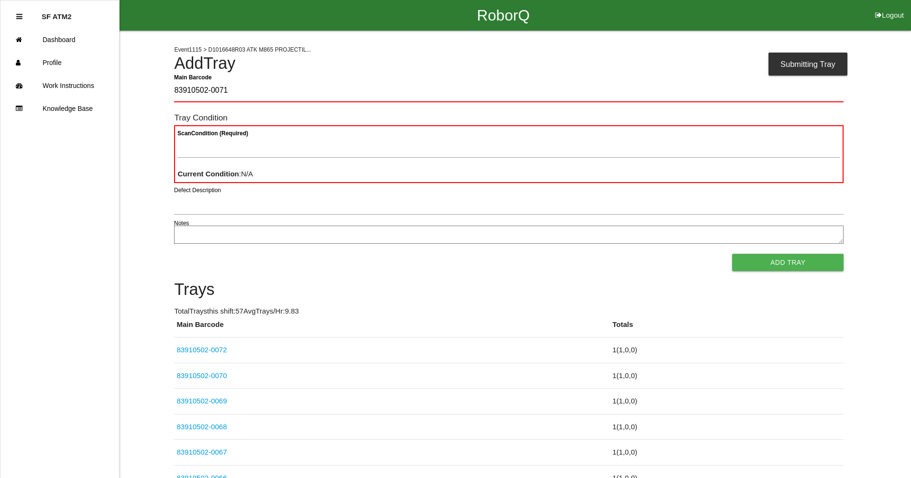
type Barcode "83910502-0071"
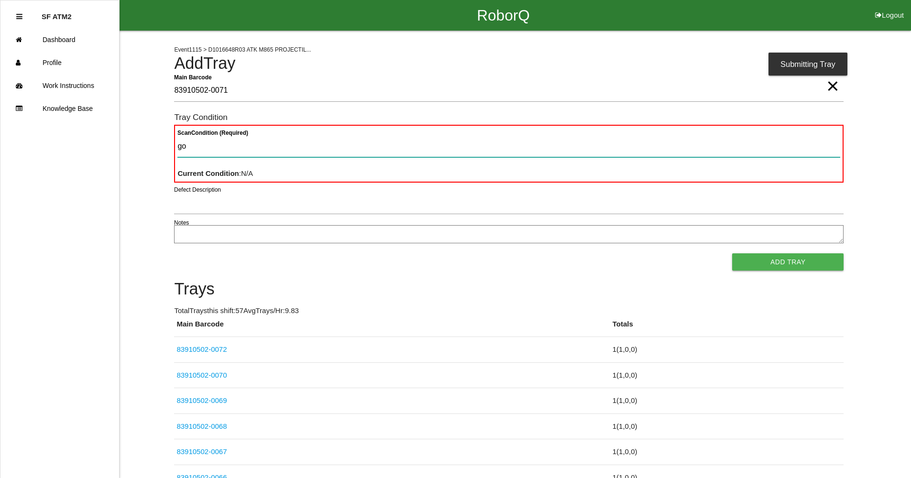
type Condition "goo"
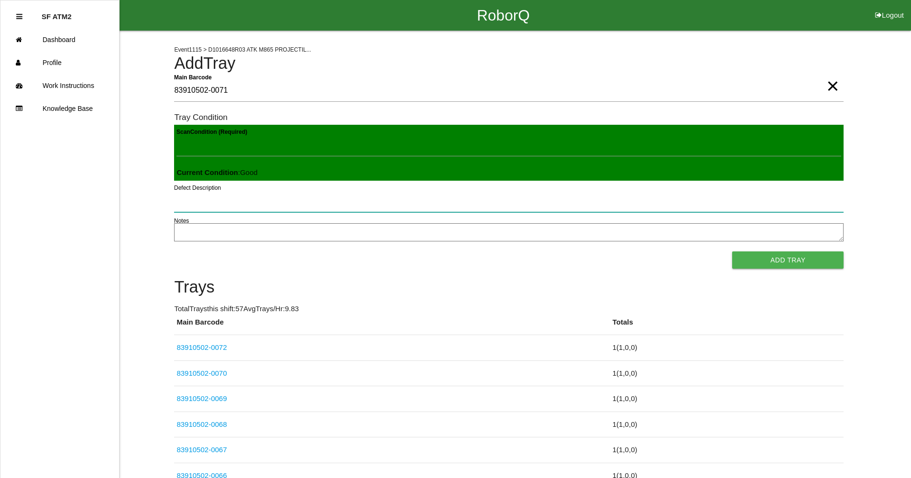
click at [732, 251] on button "Add Tray" at bounding box center [787, 259] width 111 height 17
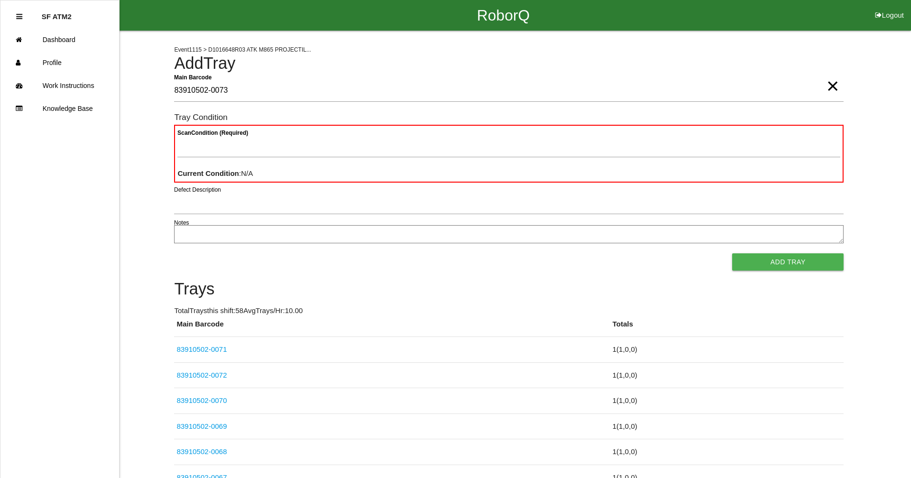
type Barcode "83910502-0073"
type Condition "goo"
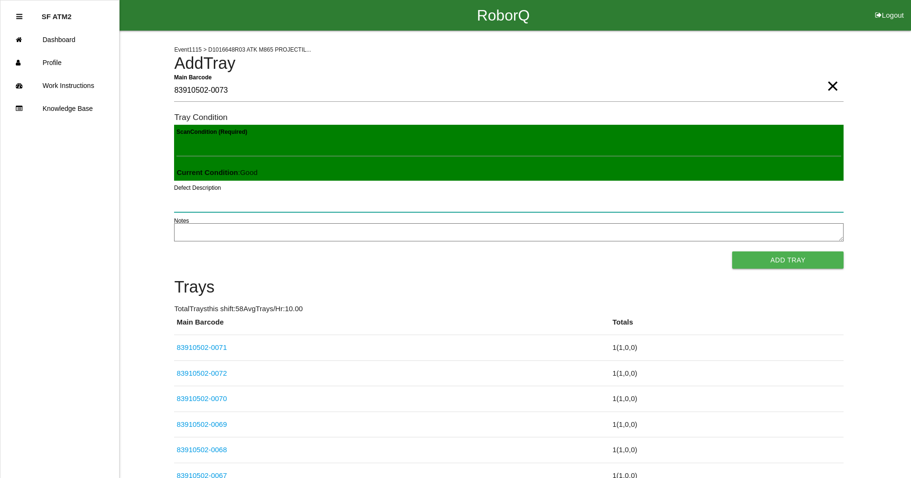
click at [732, 251] on button "Add Tray" at bounding box center [787, 259] width 111 height 17
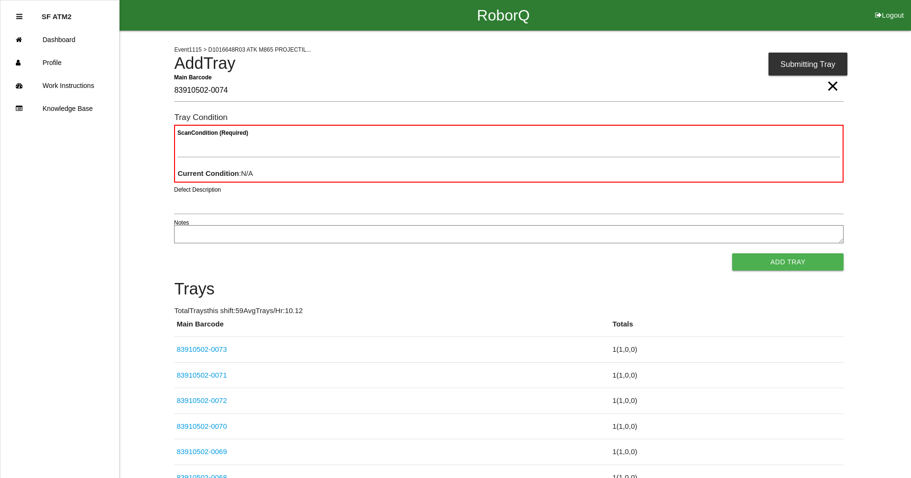
type Barcode "83910502-0074"
type Condition "goo"
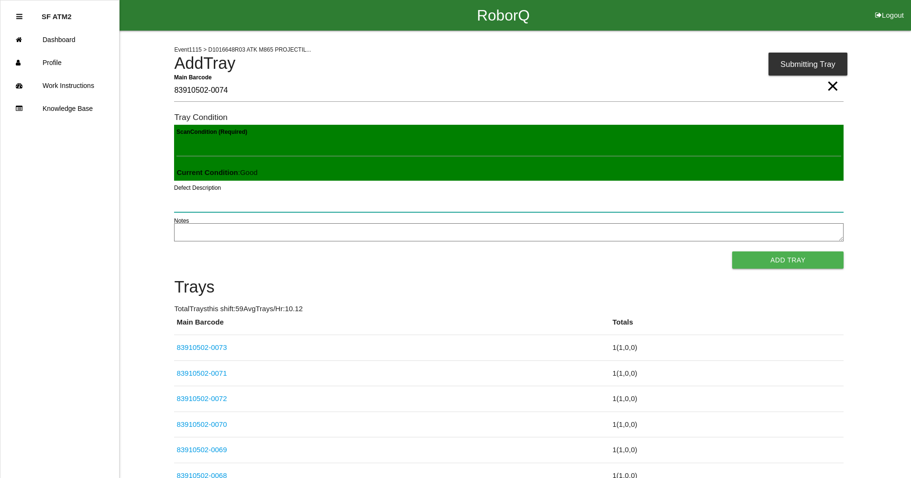
click at [732, 251] on button "Add Tray" at bounding box center [787, 259] width 111 height 17
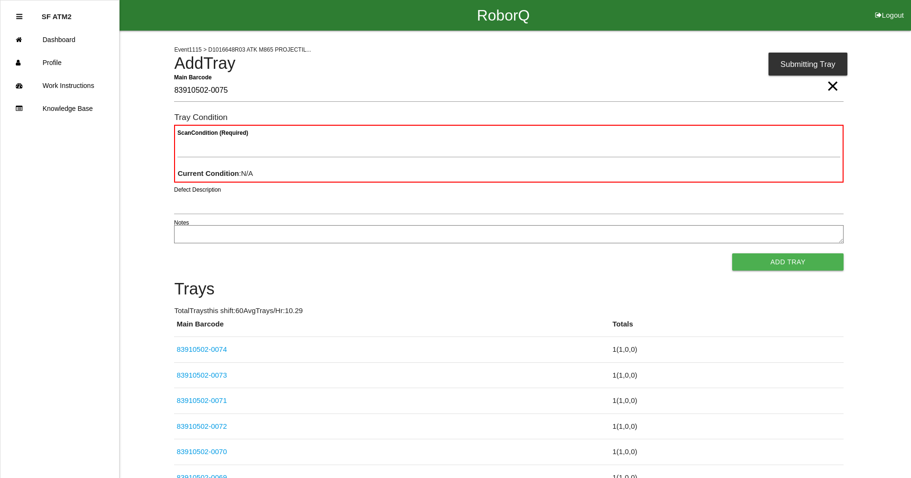
type Barcode "83910502-0075"
type Condition "goo"
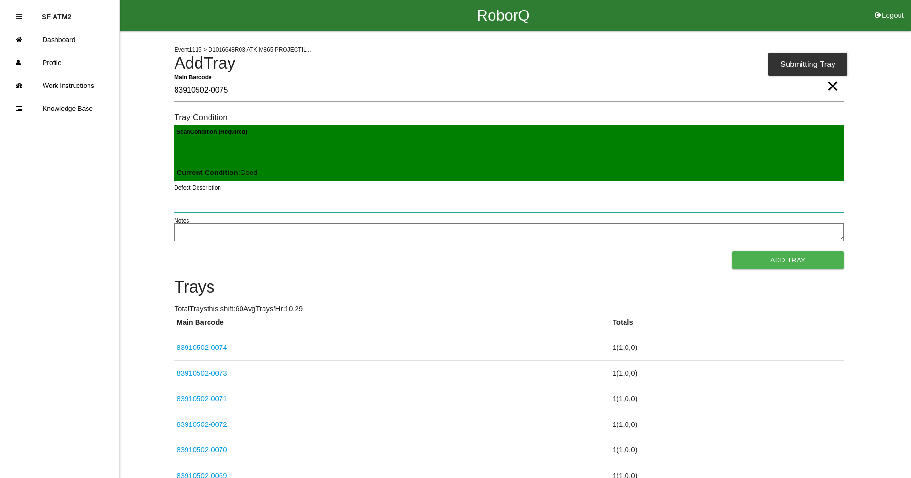
click at [732, 251] on button "Add Tray" at bounding box center [787, 259] width 111 height 17
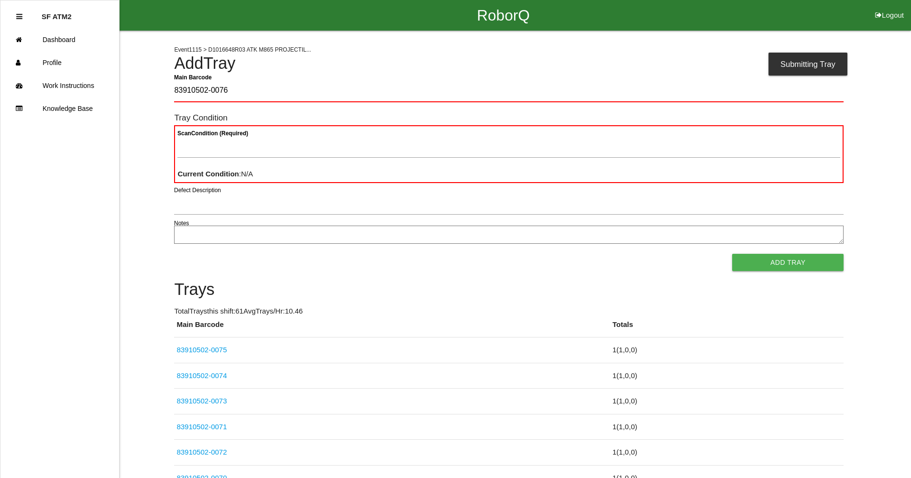
type Barcode "83910502-0076"
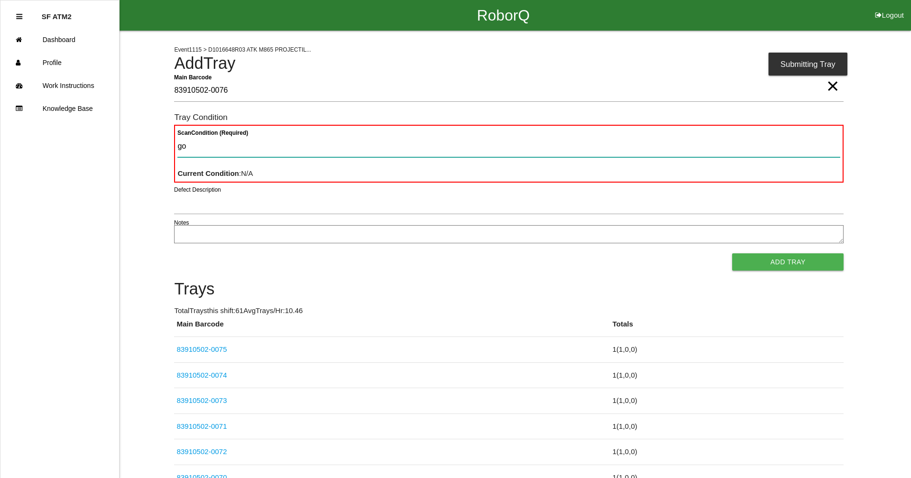
type Condition "goo"
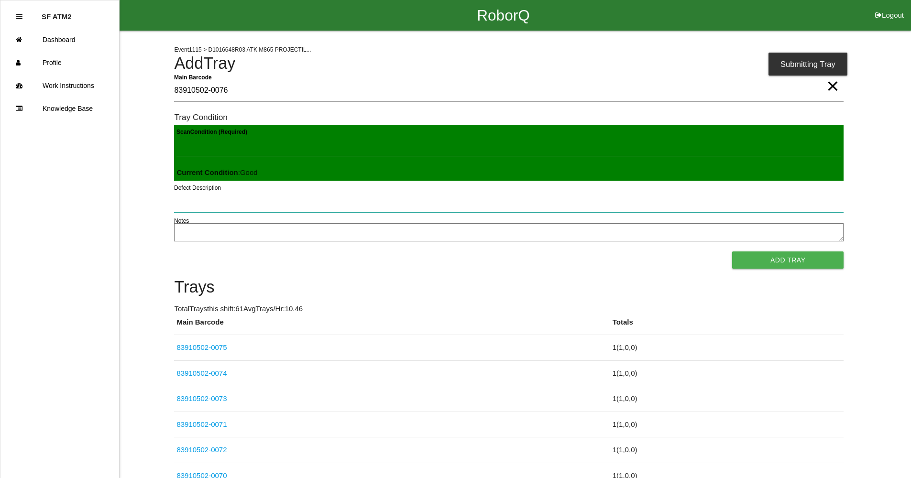
click at [732, 251] on button "Add Tray" at bounding box center [787, 259] width 111 height 17
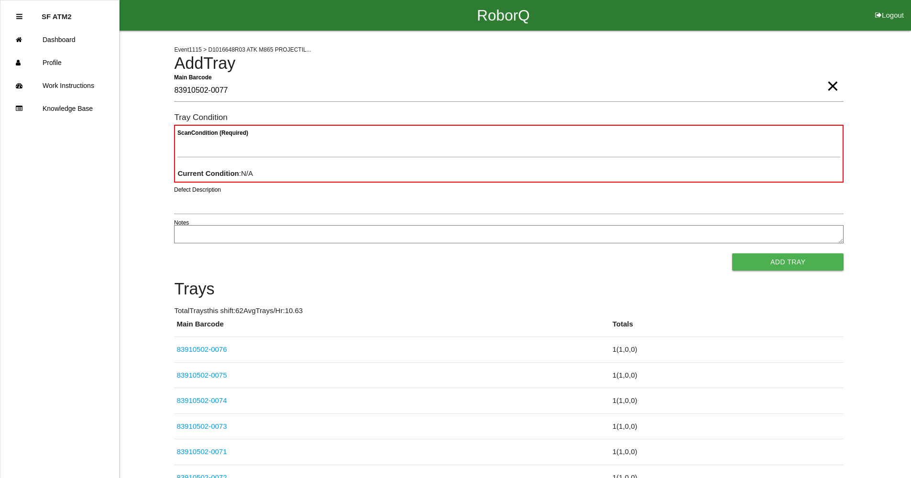
type Barcode "83910502-0077"
type Condition "goo"
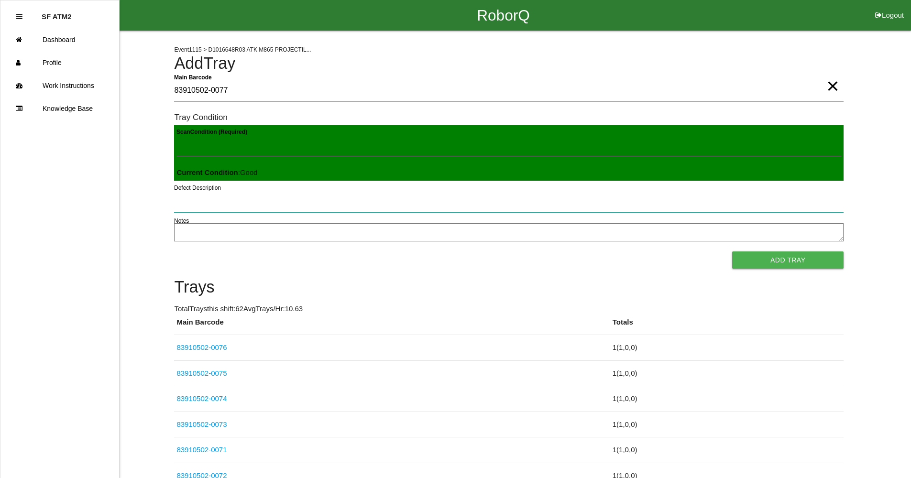
click at [732, 251] on button "Add Tray" at bounding box center [787, 259] width 111 height 17
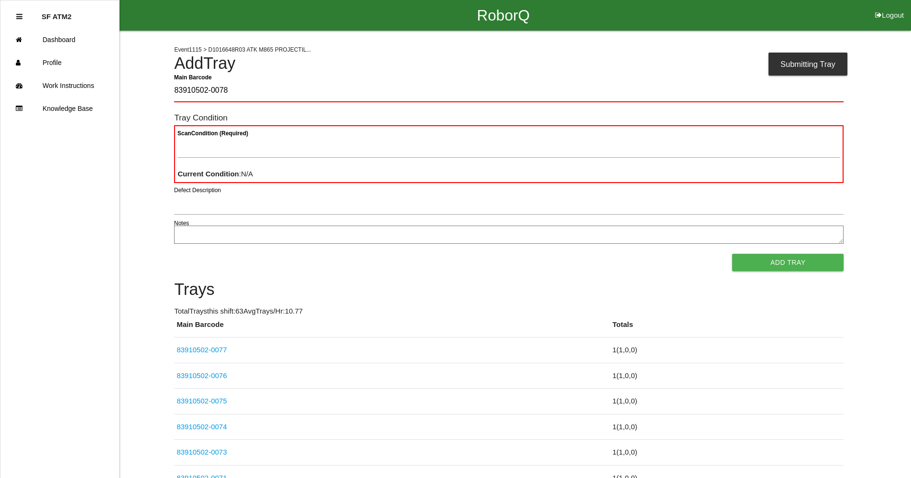
type Barcode "83910502-0078"
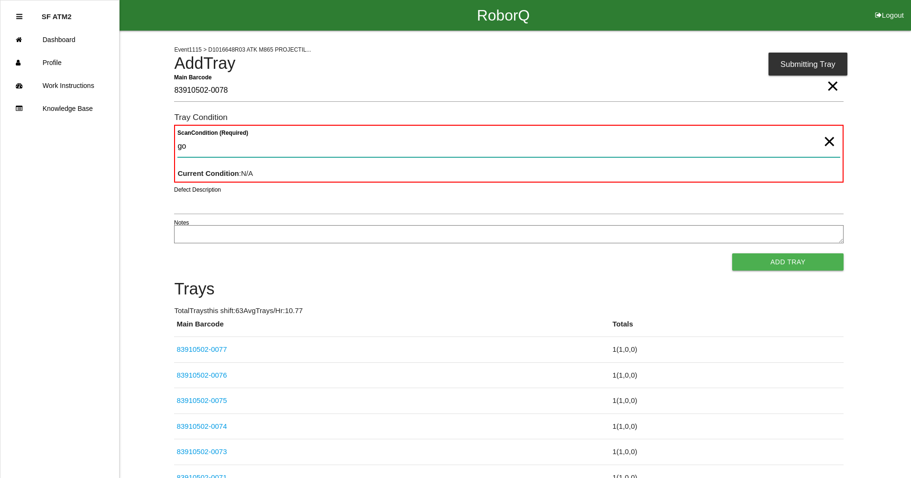
type Condition "goo"
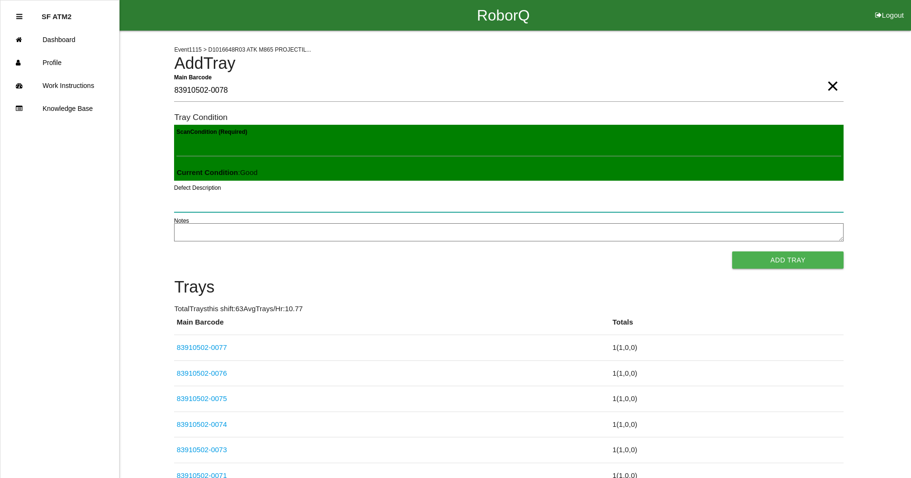
click at [732, 251] on button "Add Tray" at bounding box center [787, 259] width 111 height 17
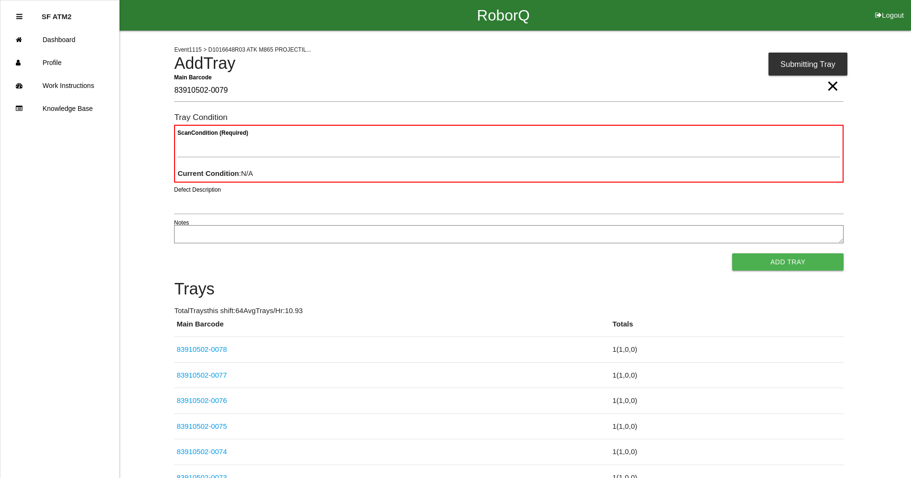
type Barcode "83910502-0079"
type Condition "goo"
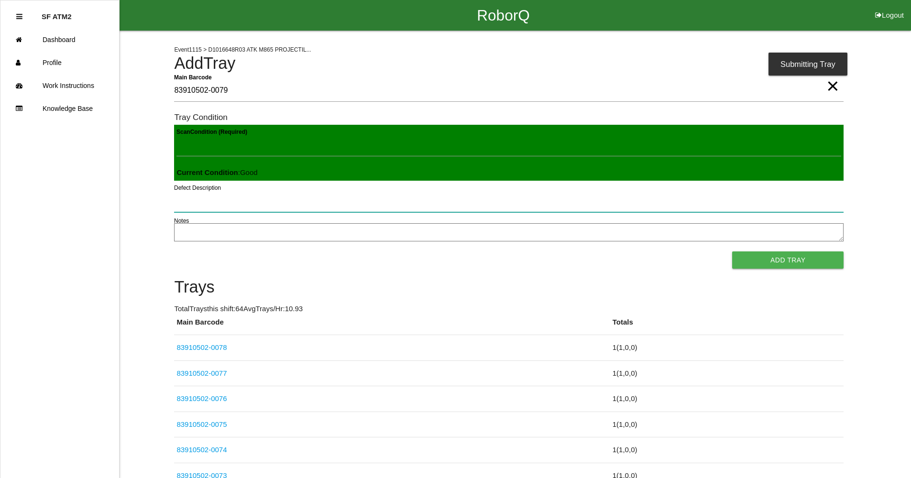
click at [732, 251] on button "Add Tray" at bounding box center [787, 259] width 111 height 17
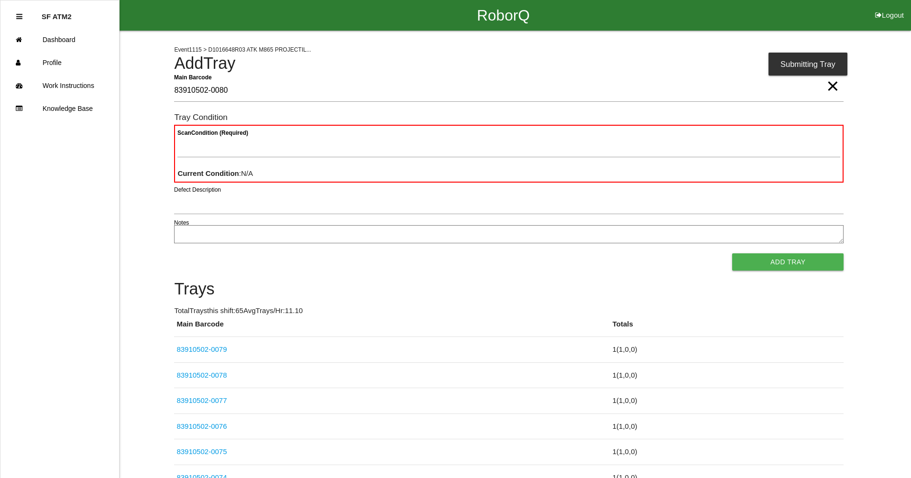
type Barcode "83910502-0080"
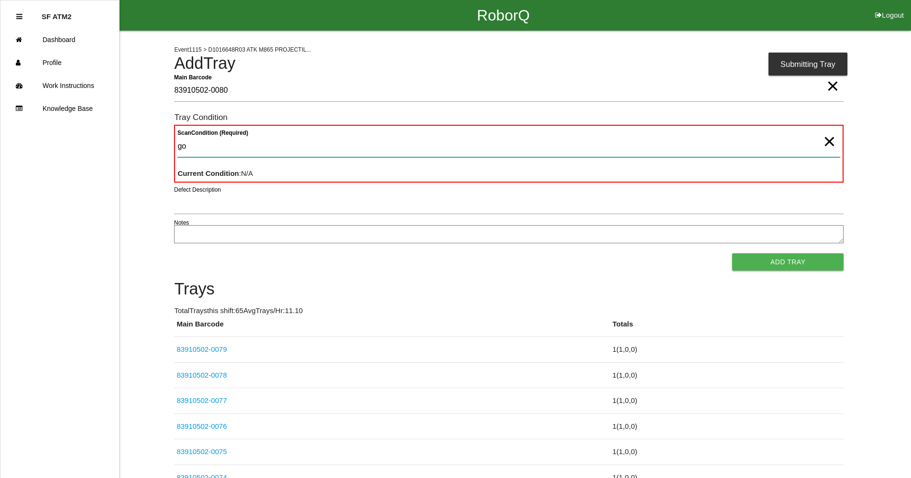
type Condition "goo"
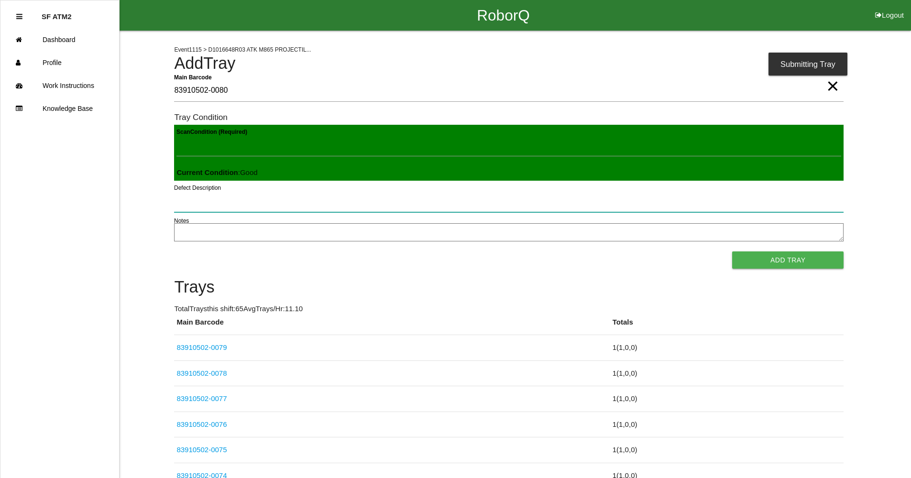
click at [732, 251] on button "Add Tray" at bounding box center [787, 259] width 111 height 17
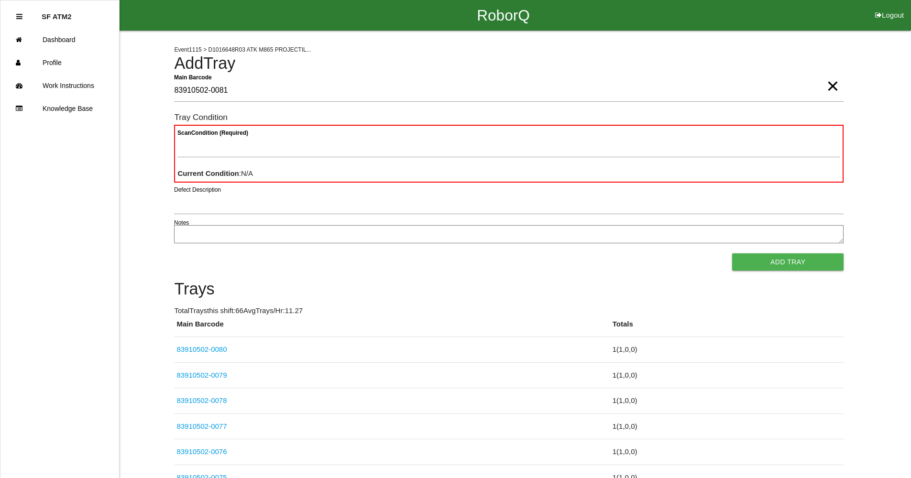
type Barcode "83910502-0081"
type Condition "goo"
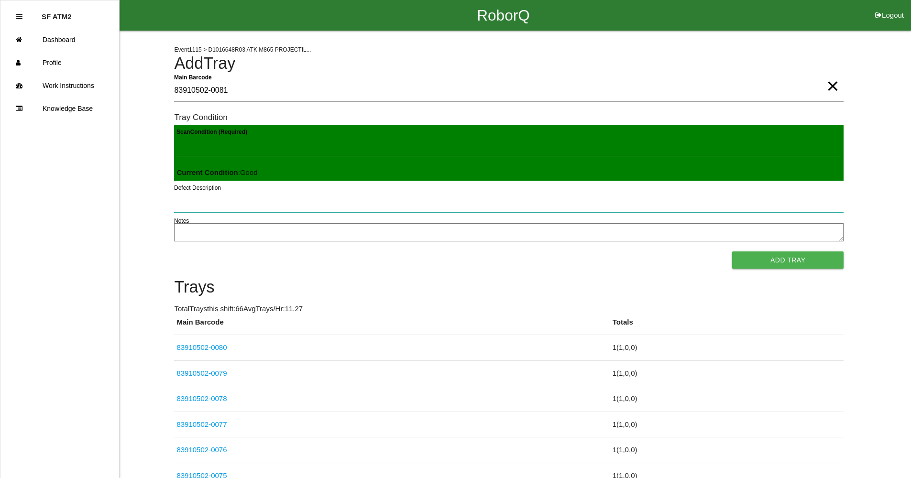
click at [732, 251] on button "Add Tray" at bounding box center [787, 259] width 111 height 17
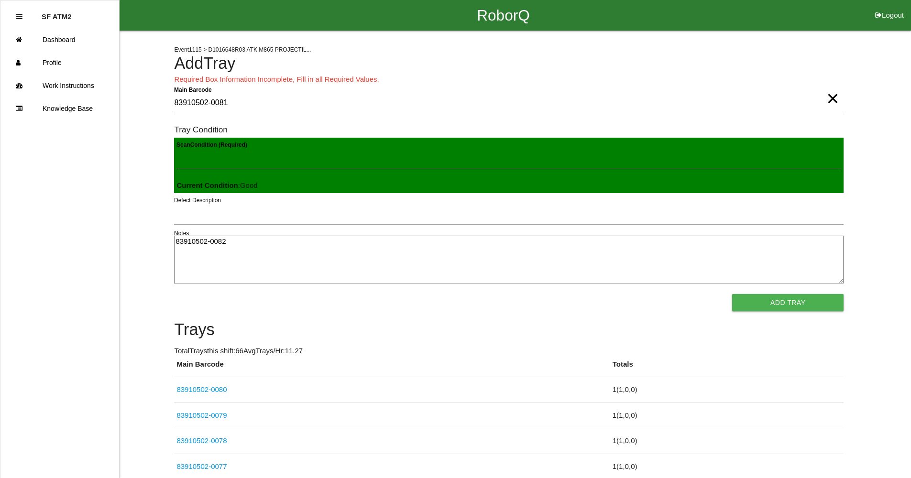
type textarea "83910502-0082"
click link "83910502-0080" at bounding box center [201, 389] width 50 height 8
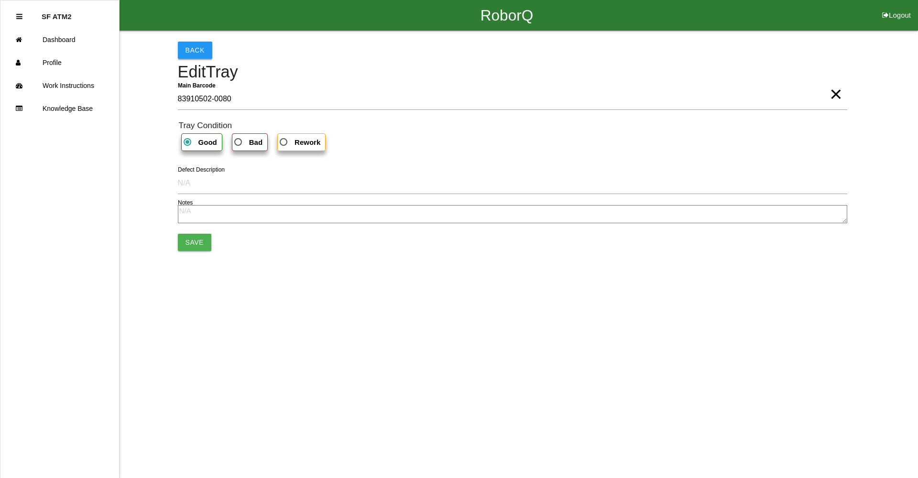
click at [188, 50] on button "Back" at bounding box center [195, 50] width 34 height 17
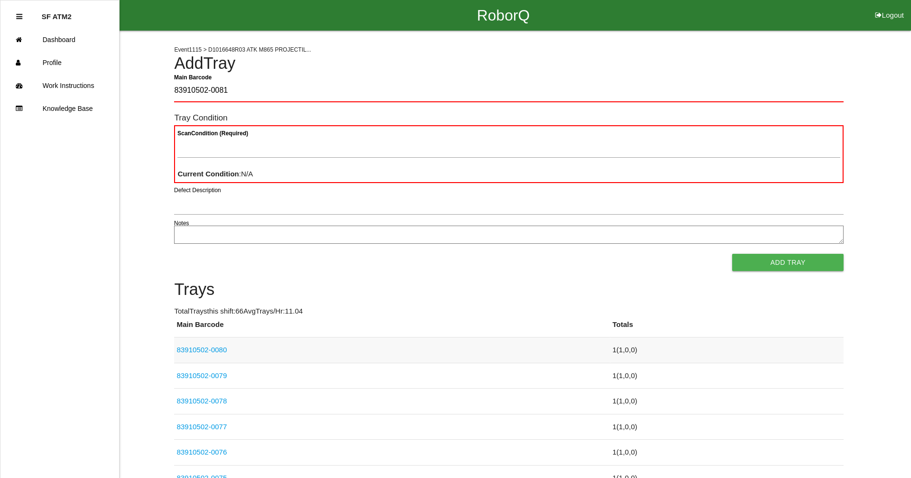
type Barcode "83910502-0081"
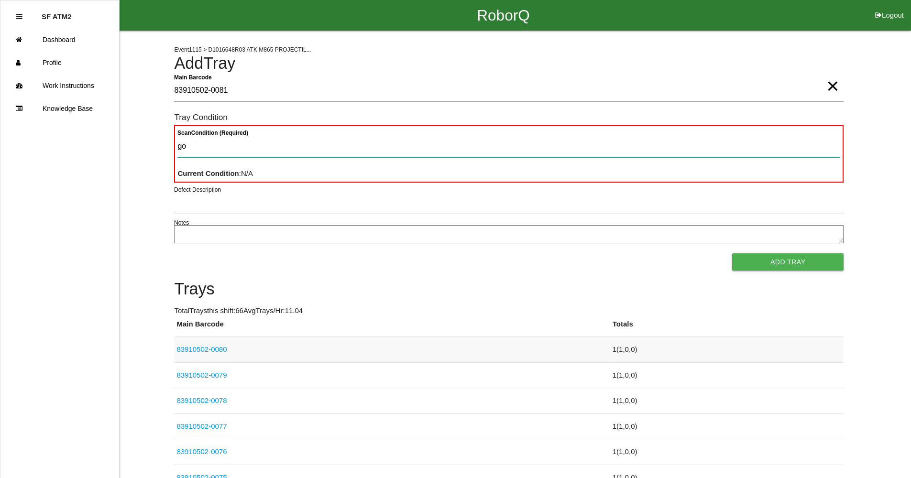
type Condition "goo"
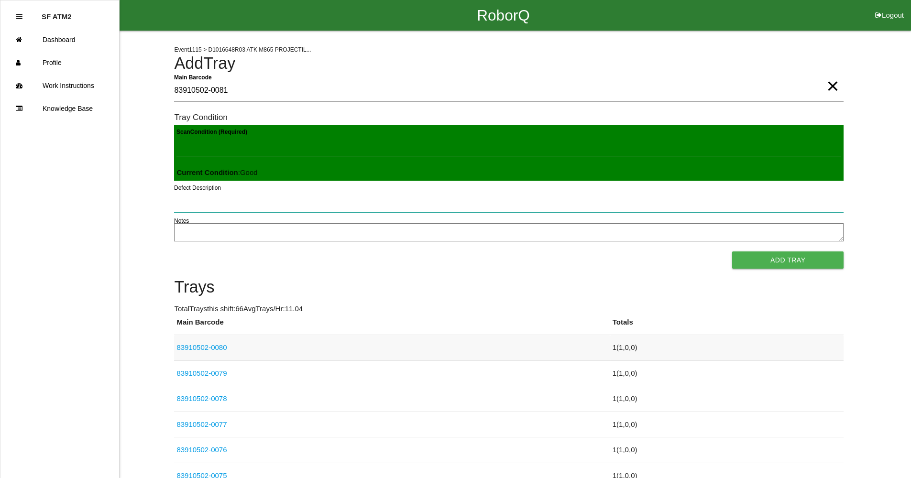
click at [732, 251] on button "Add Tray" at bounding box center [787, 259] width 111 height 17
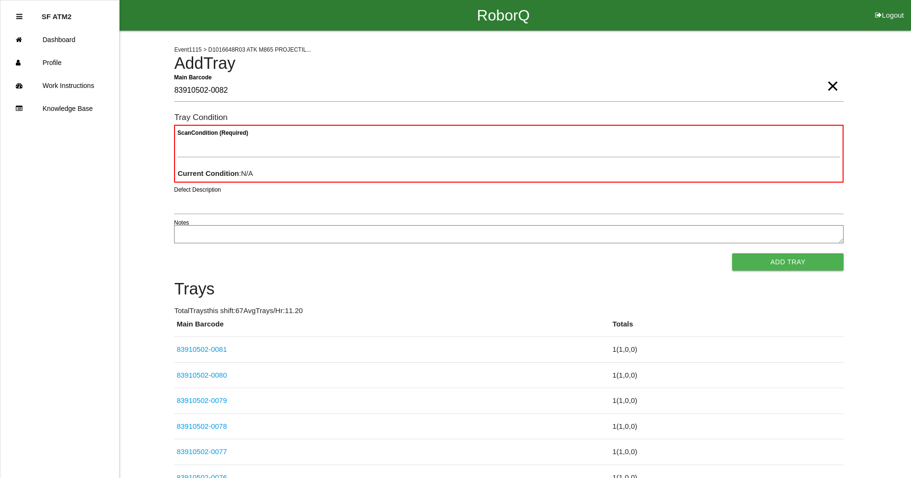
type Barcode "83910502-0082"
type Condition "goo"
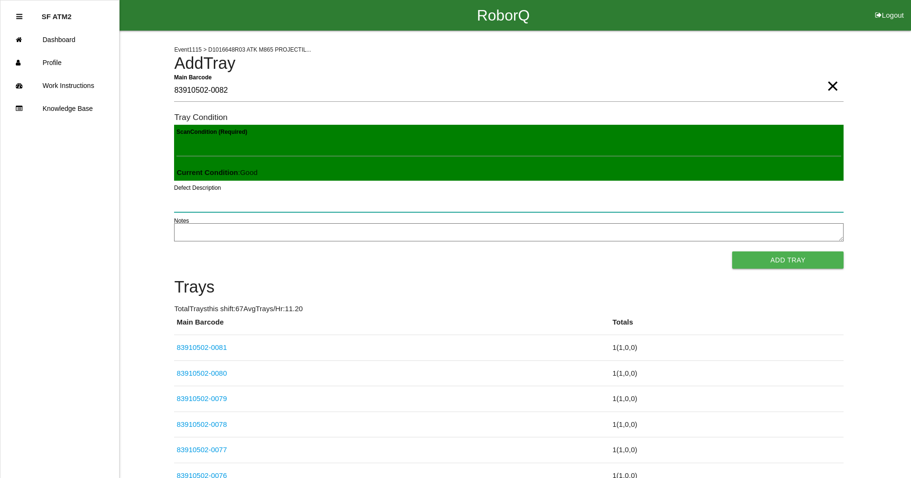
click at [732, 251] on button "Add Tray" at bounding box center [787, 259] width 111 height 17
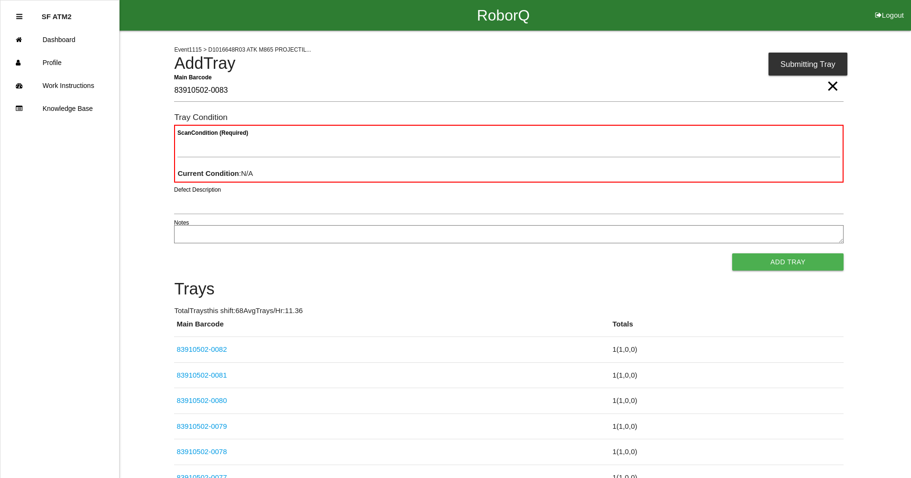
type Barcode "83910502-0083"
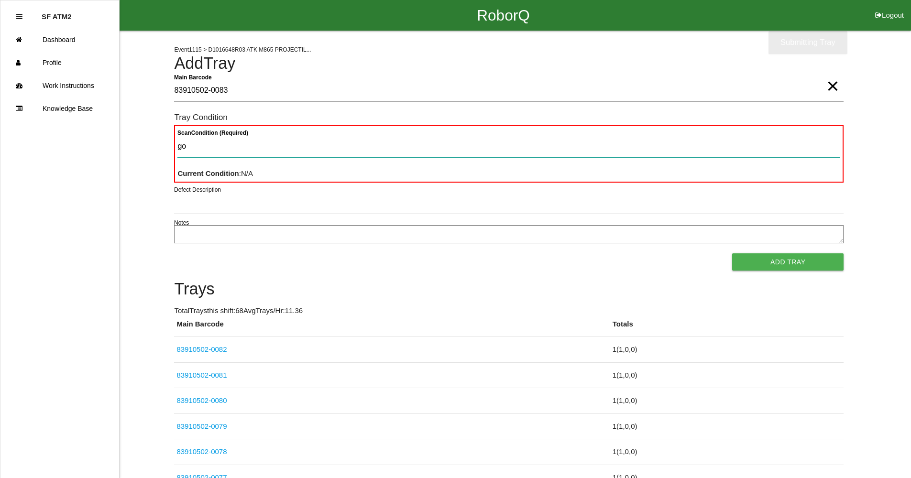
type Condition "goo"
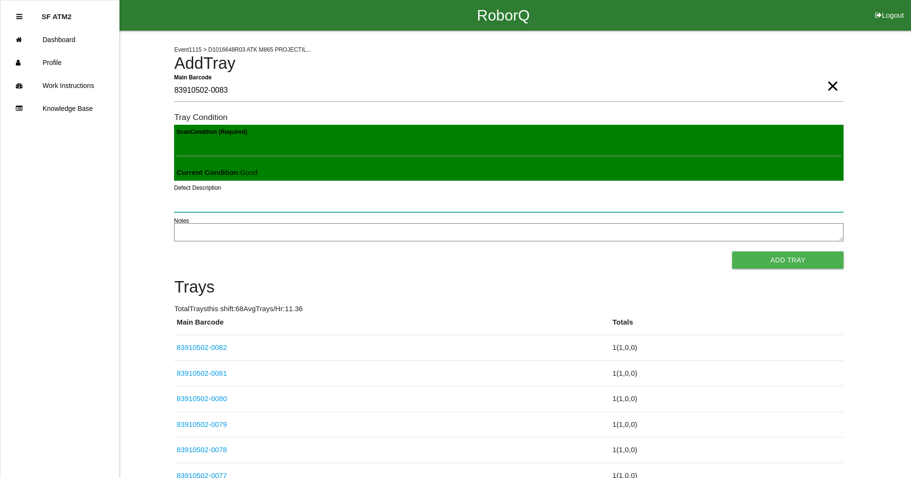
click at [732, 251] on button "Add Tray" at bounding box center [787, 259] width 111 height 17
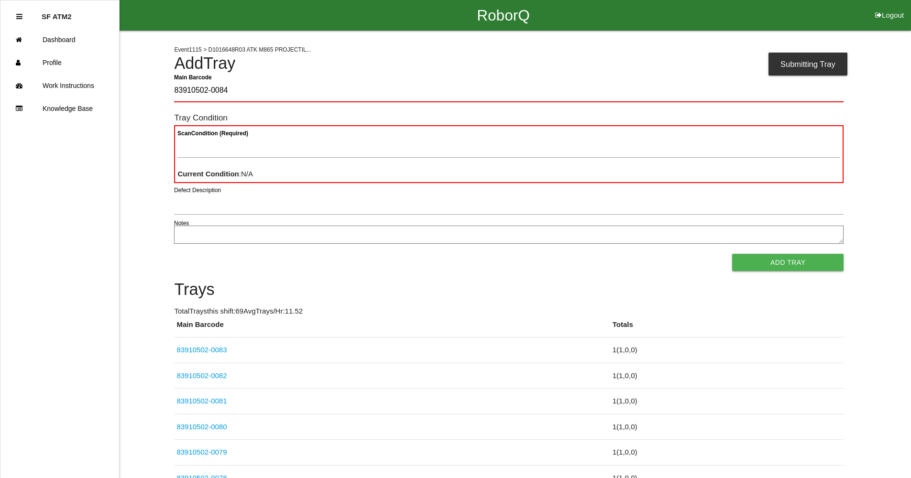
type Barcode "83910502-0084"
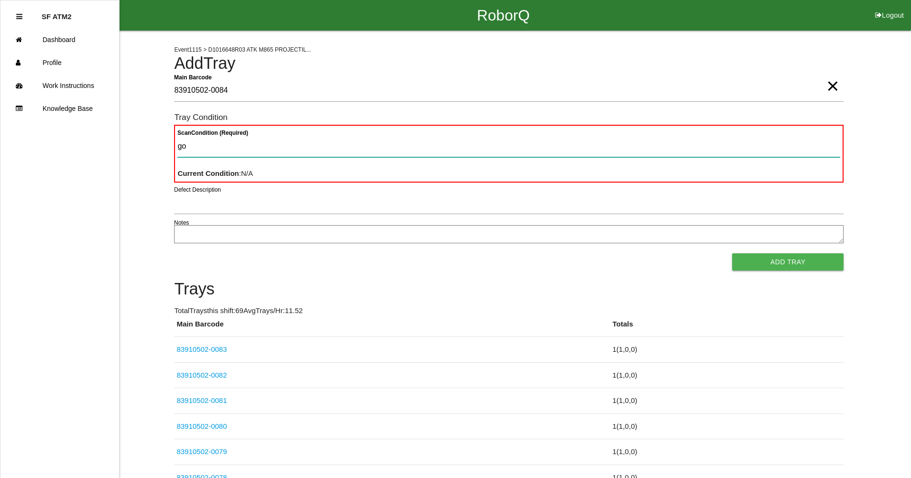
type Condition "goo"
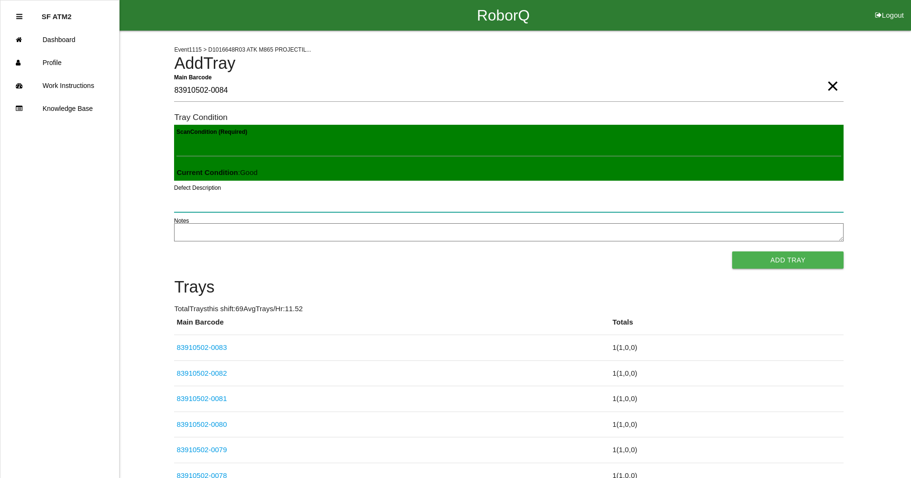
click at [732, 251] on button "Add Tray" at bounding box center [787, 259] width 111 height 17
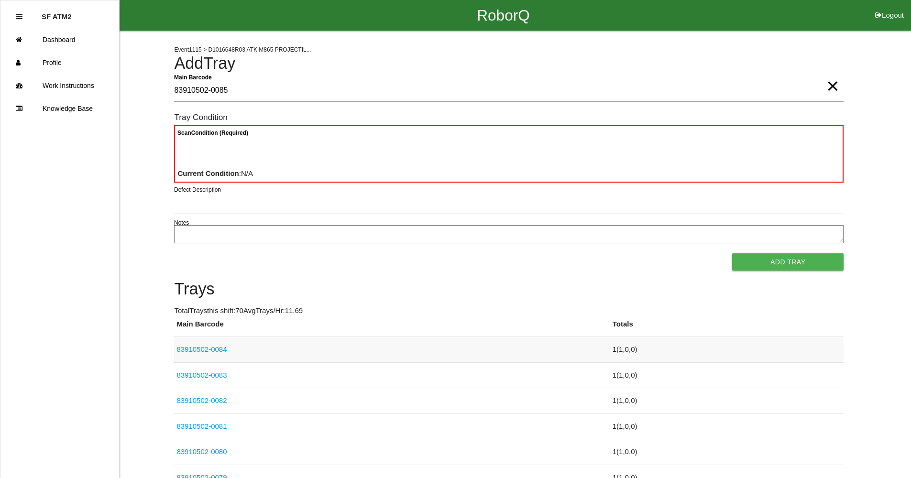
type Barcode "83910502-0085"
type Condition "goo"
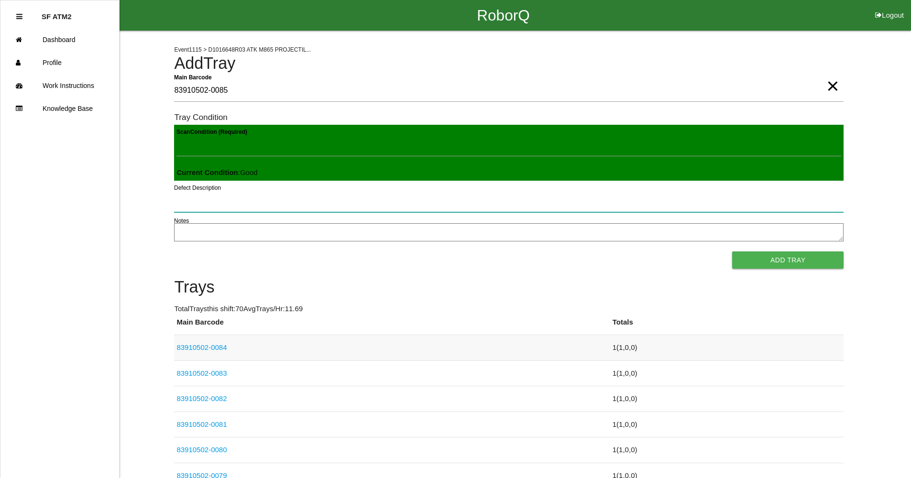
click at [732, 251] on button "Add Tray" at bounding box center [787, 259] width 111 height 17
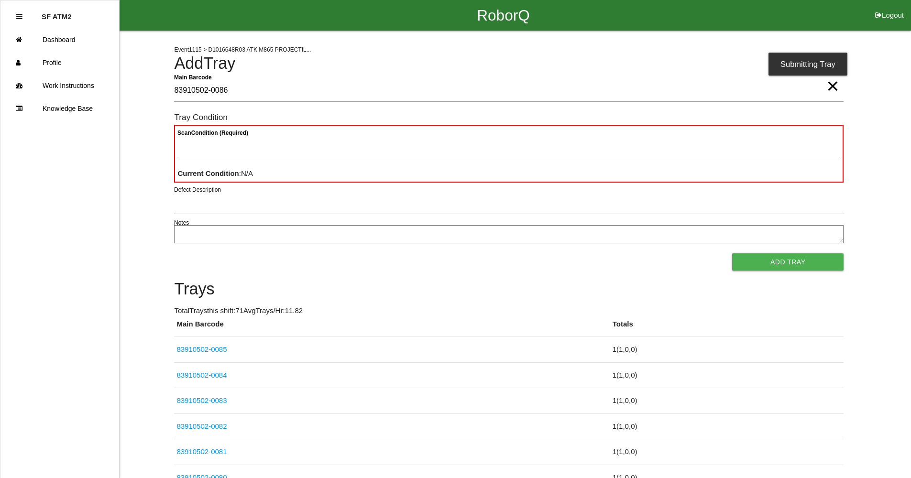
type Barcode "83910502-0086"
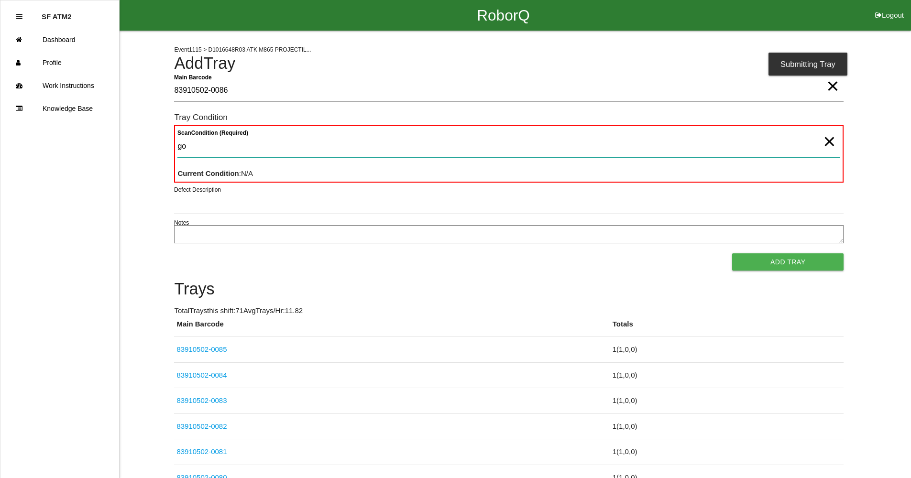
type Condition "goo"
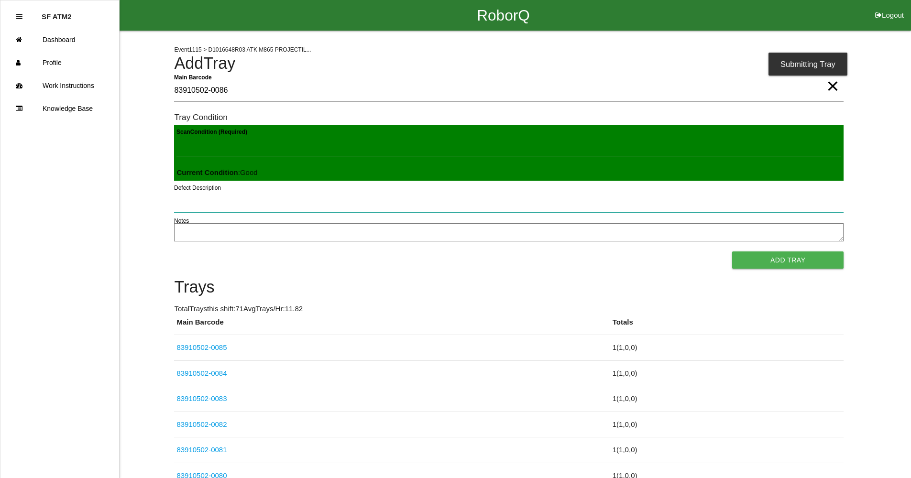
click at [732, 251] on button "Add Tray" at bounding box center [787, 259] width 111 height 17
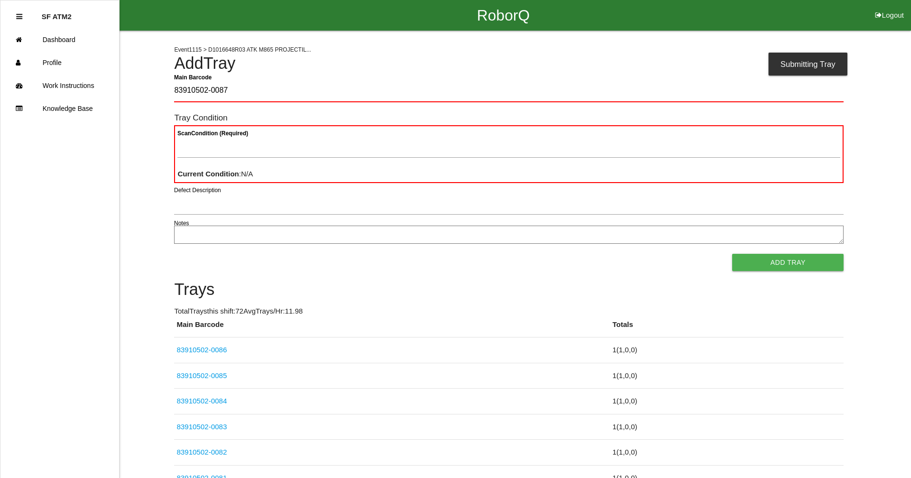
type Barcode "83910502-0087"
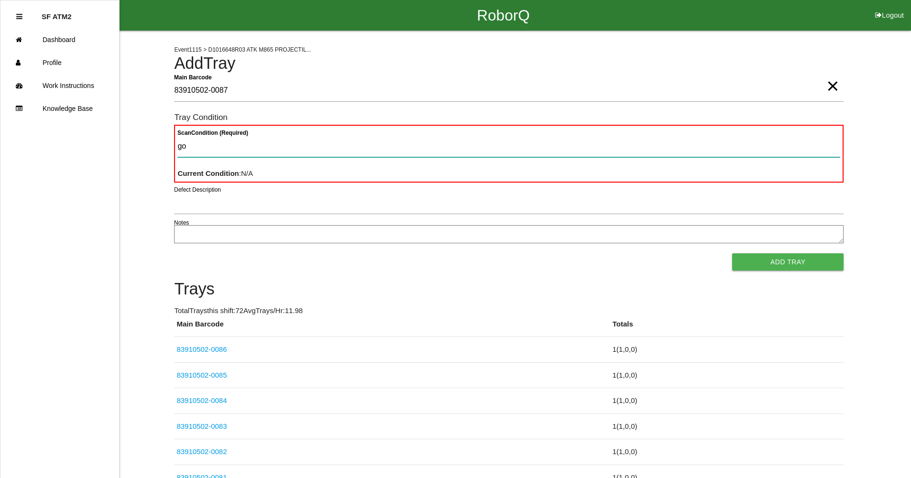
type Condition "goo"
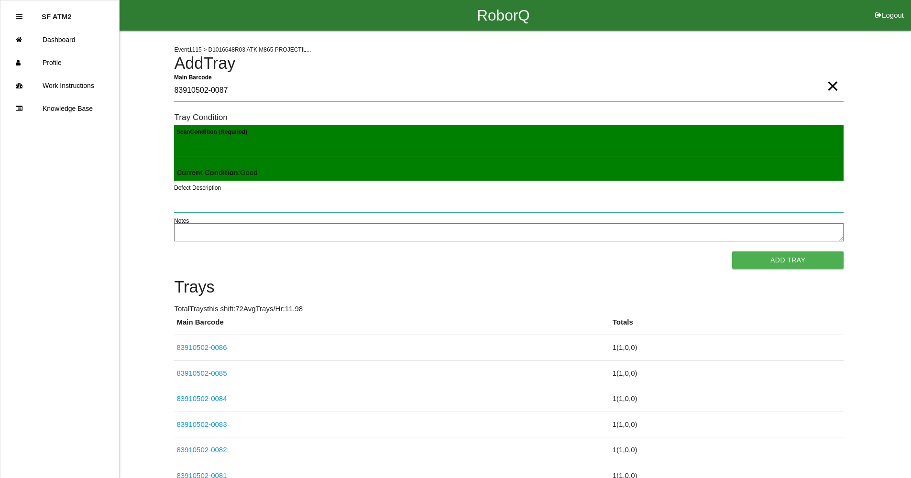
click at [732, 251] on button "Add Tray" at bounding box center [787, 259] width 111 height 17
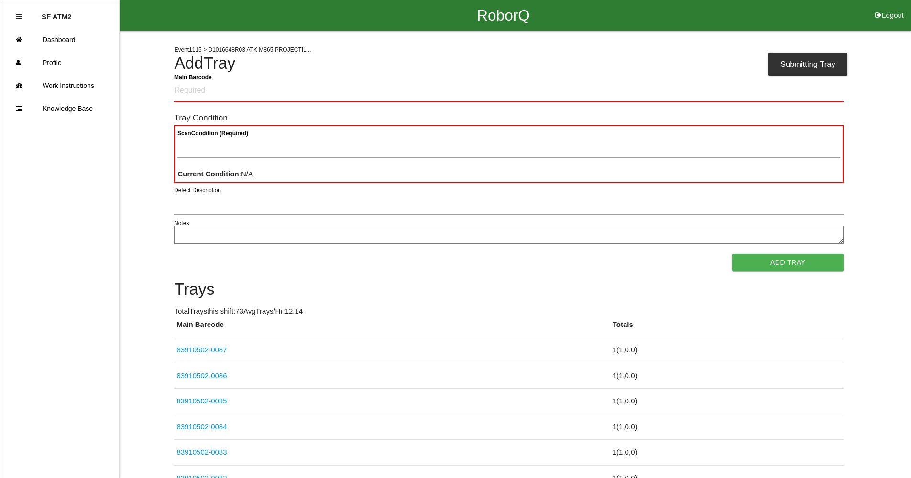
click at [732, 254] on button "Add Tray" at bounding box center [787, 262] width 111 height 17
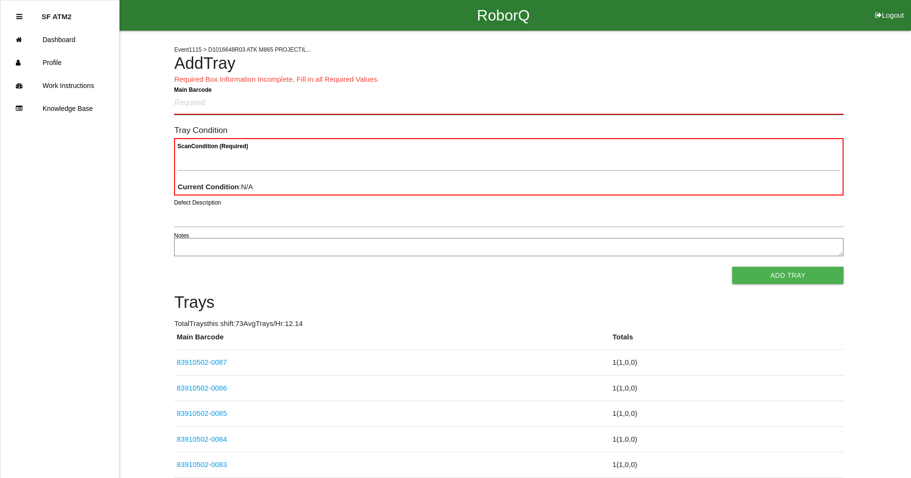
click at [455, 106] on Barcode "Main Barcode" at bounding box center [508, 103] width 669 height 22
click at [477, 109] on Barcode "Main Barcode" at bounding box center [508, 103] width 669 height 22
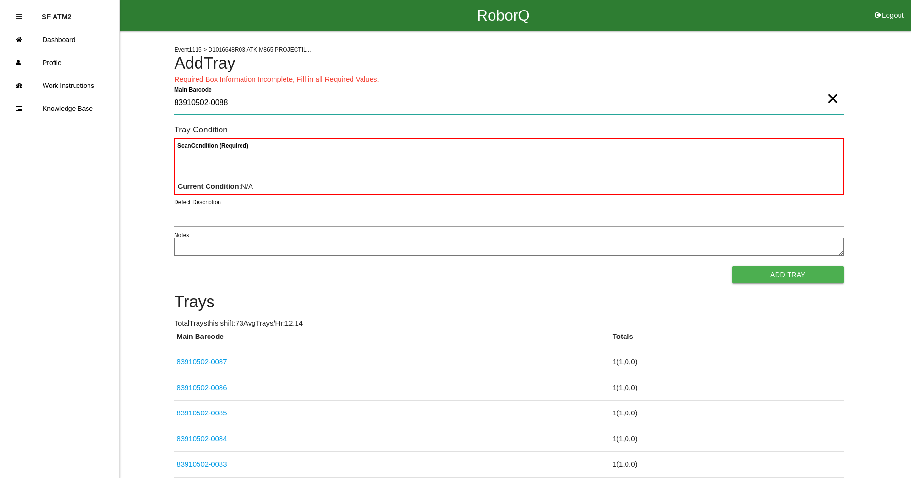
type Barcode "83910502-0088"
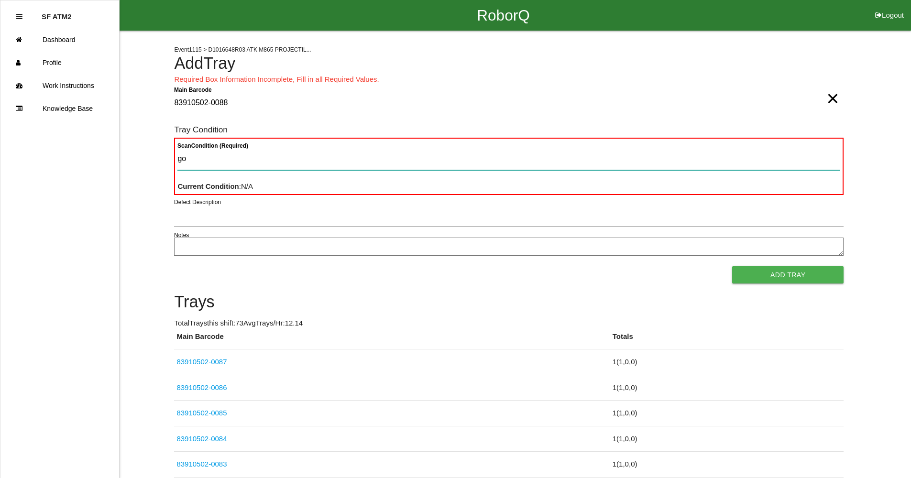
type Condition "goo"
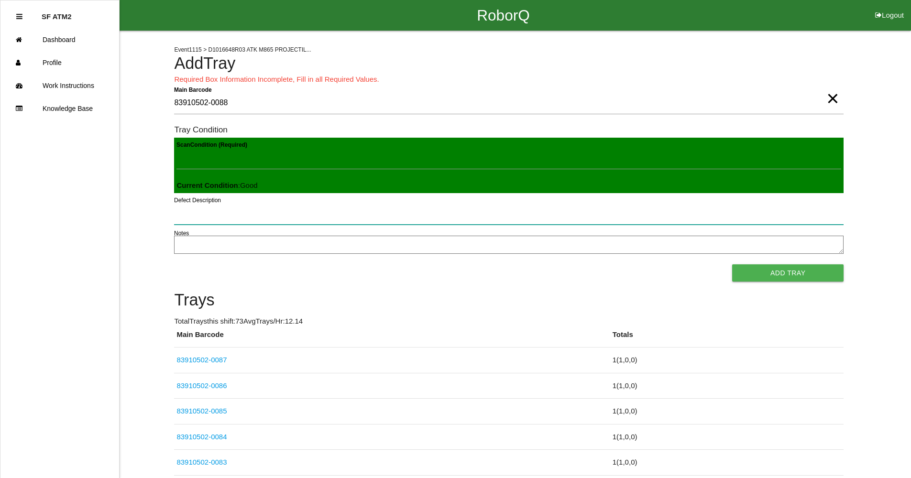
click at [732, 264] on button "Add Tray" at bounding box center [787, 272] width 111 height 17
